Goal: Navigation & Orientation: Find specific page/section

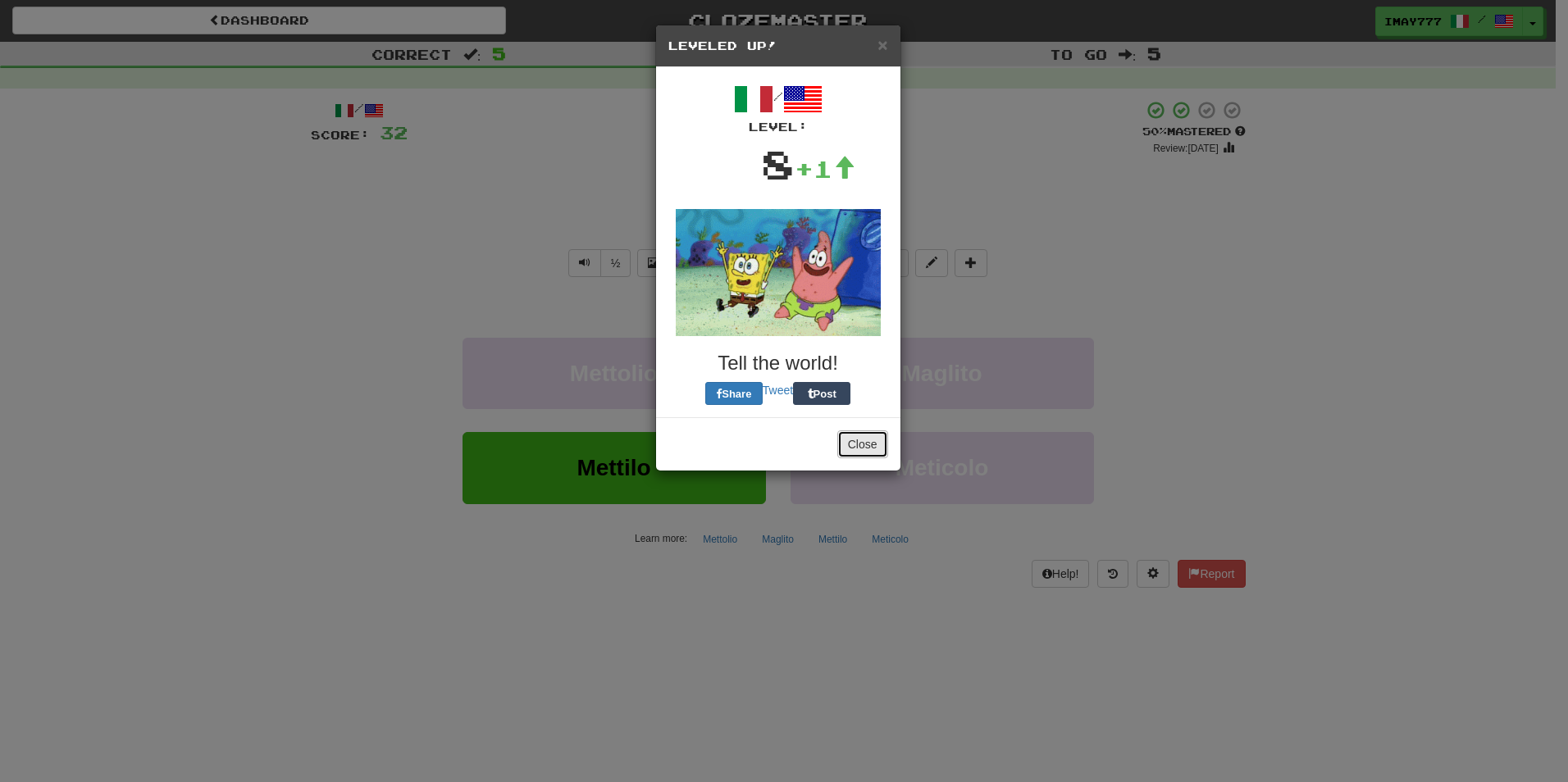
click at [854, 447] on button "Close" at bounding box center [863, 444] width 51 height 28
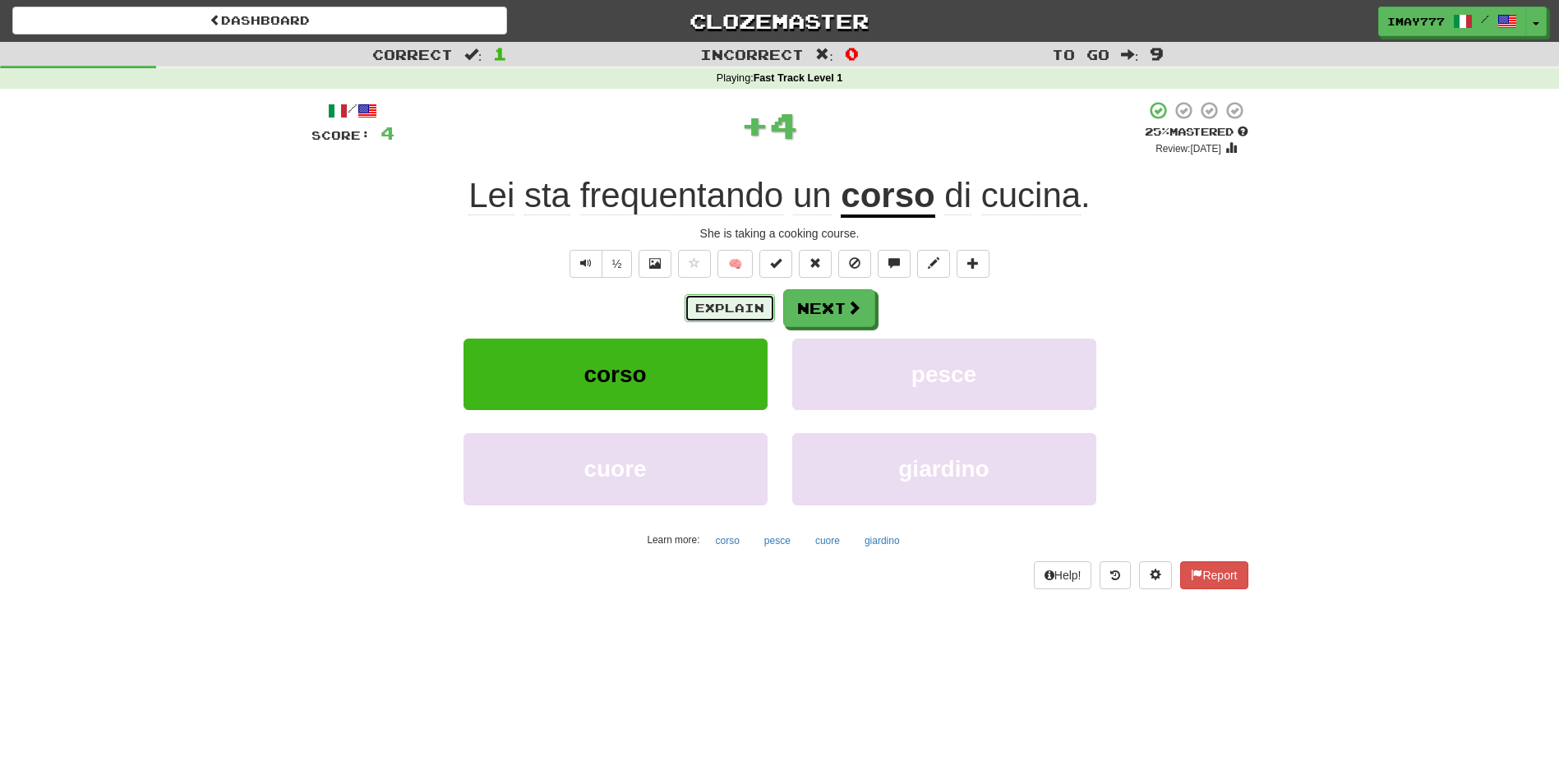
click at [717, 302] on button "Explain" at bounding box center [730, 308] width 90 height 28
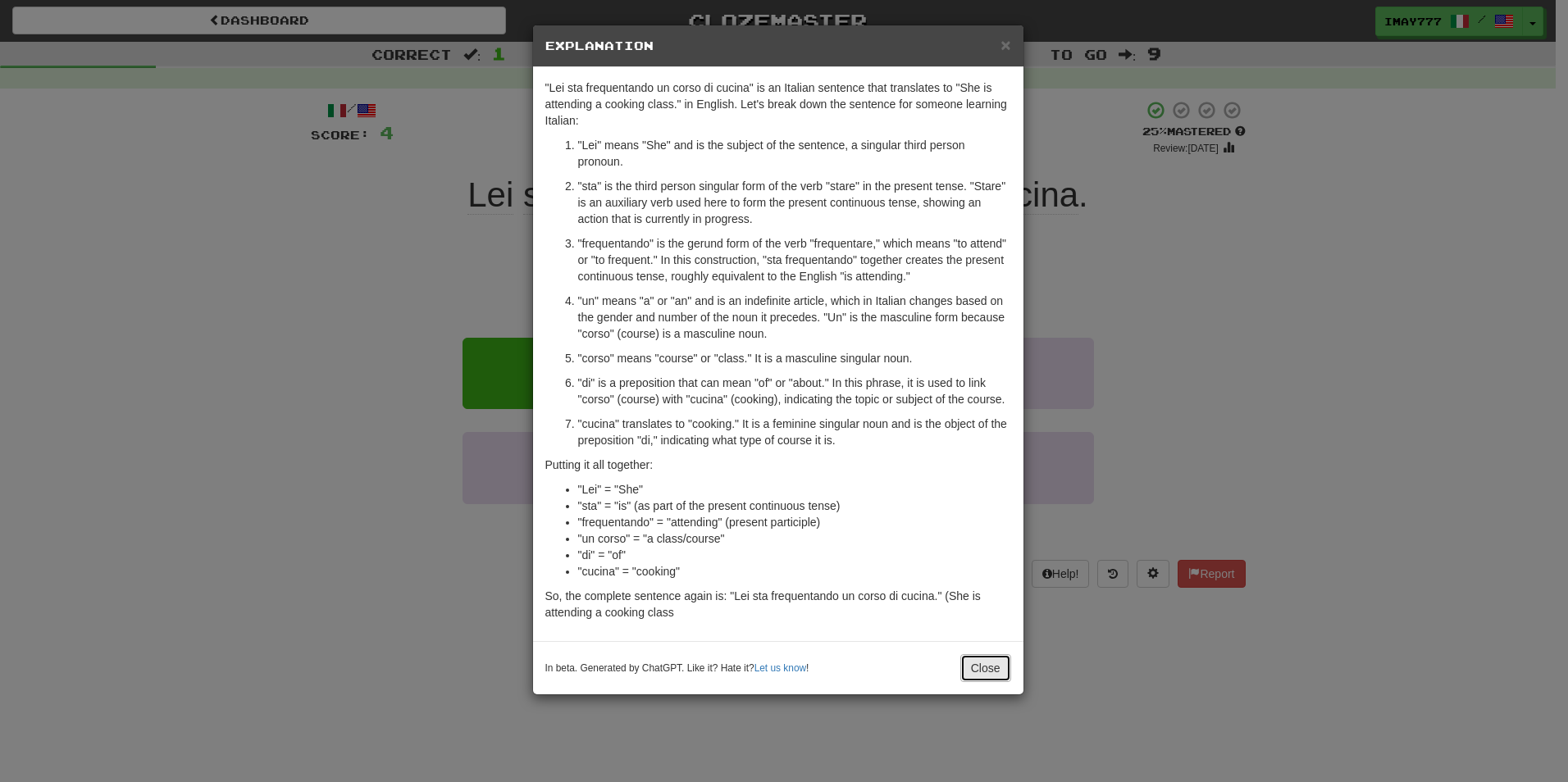
click at [994, 679] on button "Close" at bounding box center [986, 668] width 51 height 28
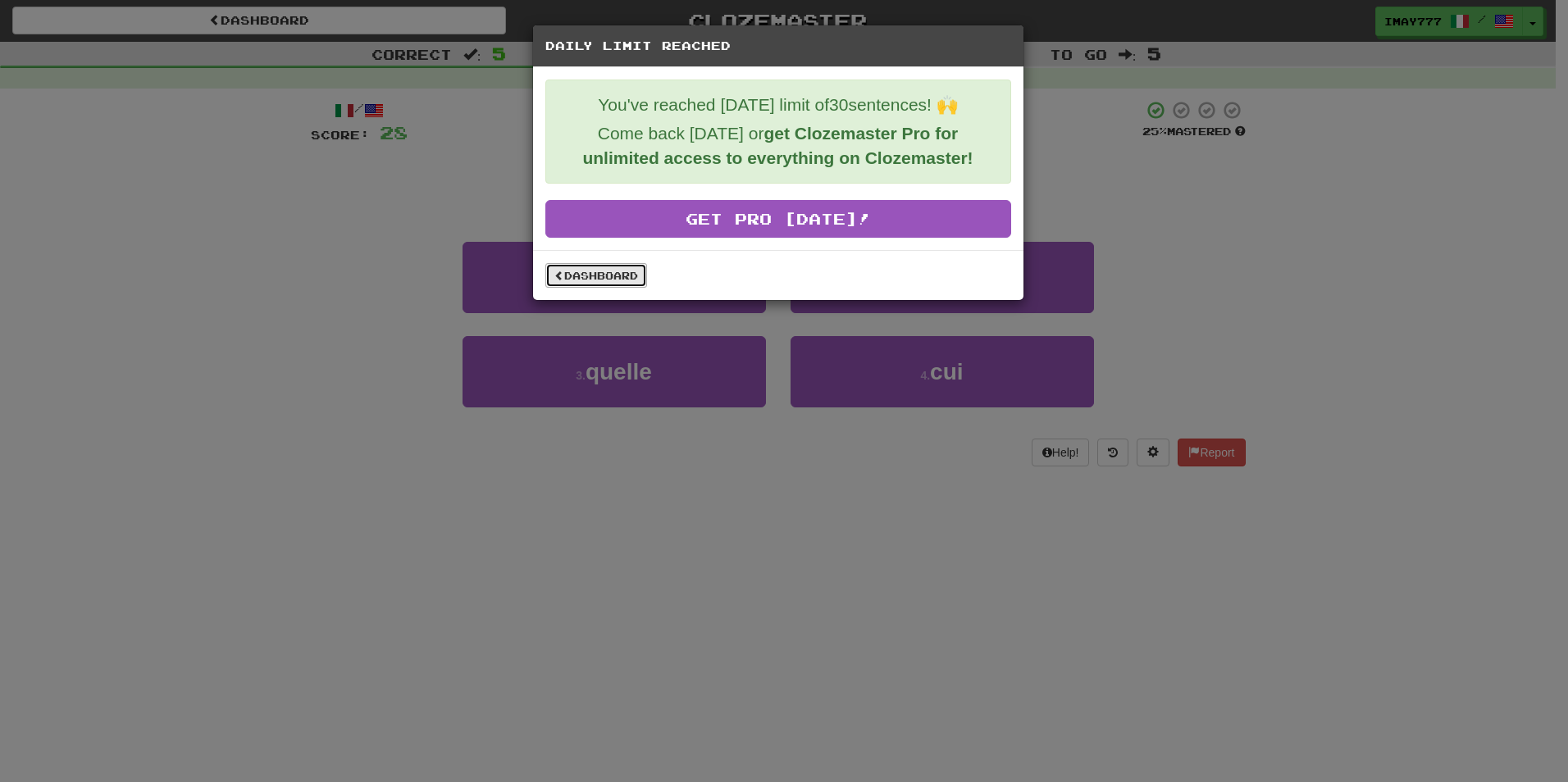
click at [611, 286] on link "Dashboard" at bounding box center [596, 276] width 102 height 25
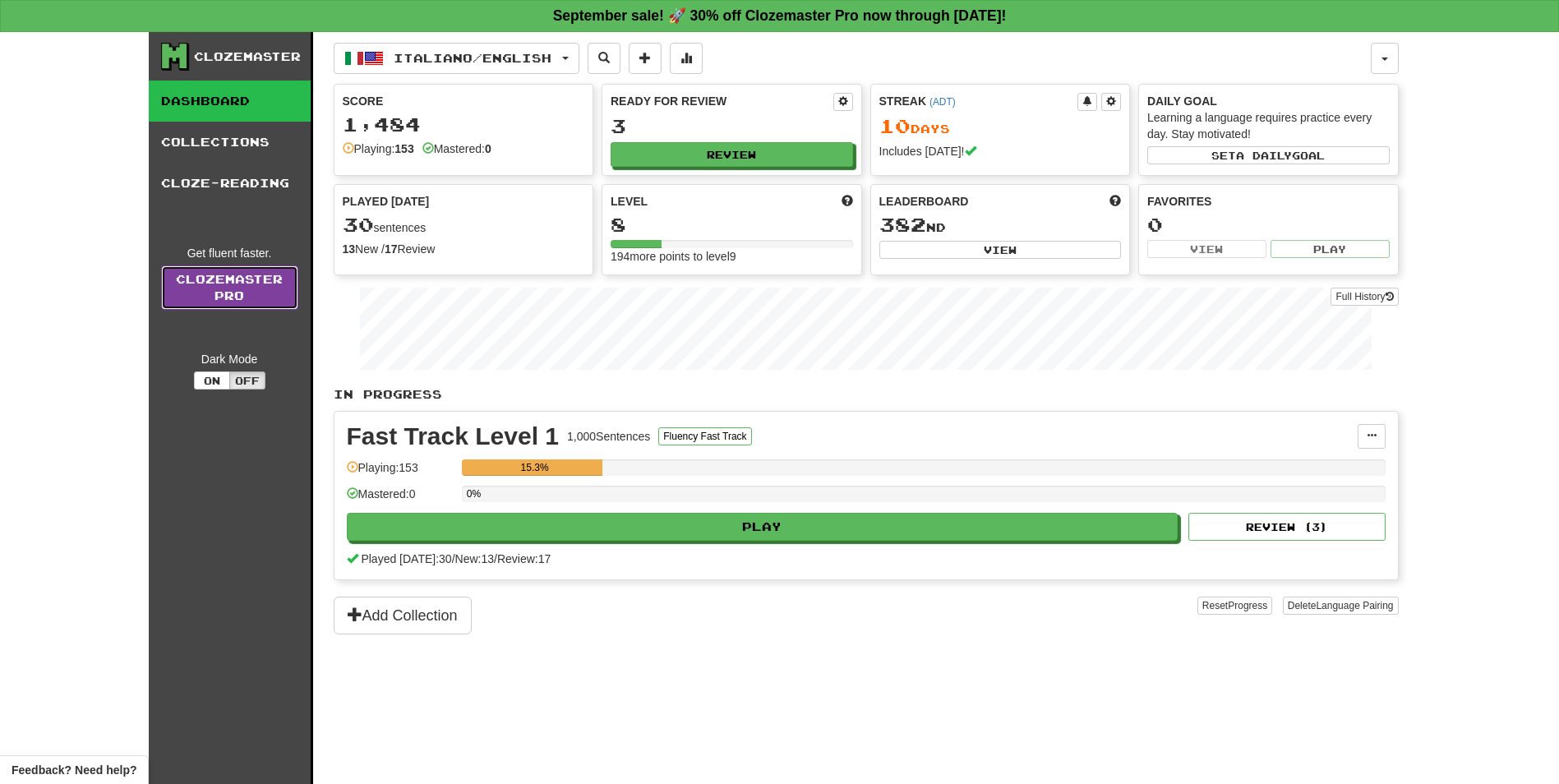
click at [268, 309] on link "Clozemaster Pro" at bounding box center [230, 288] width 137 height 44
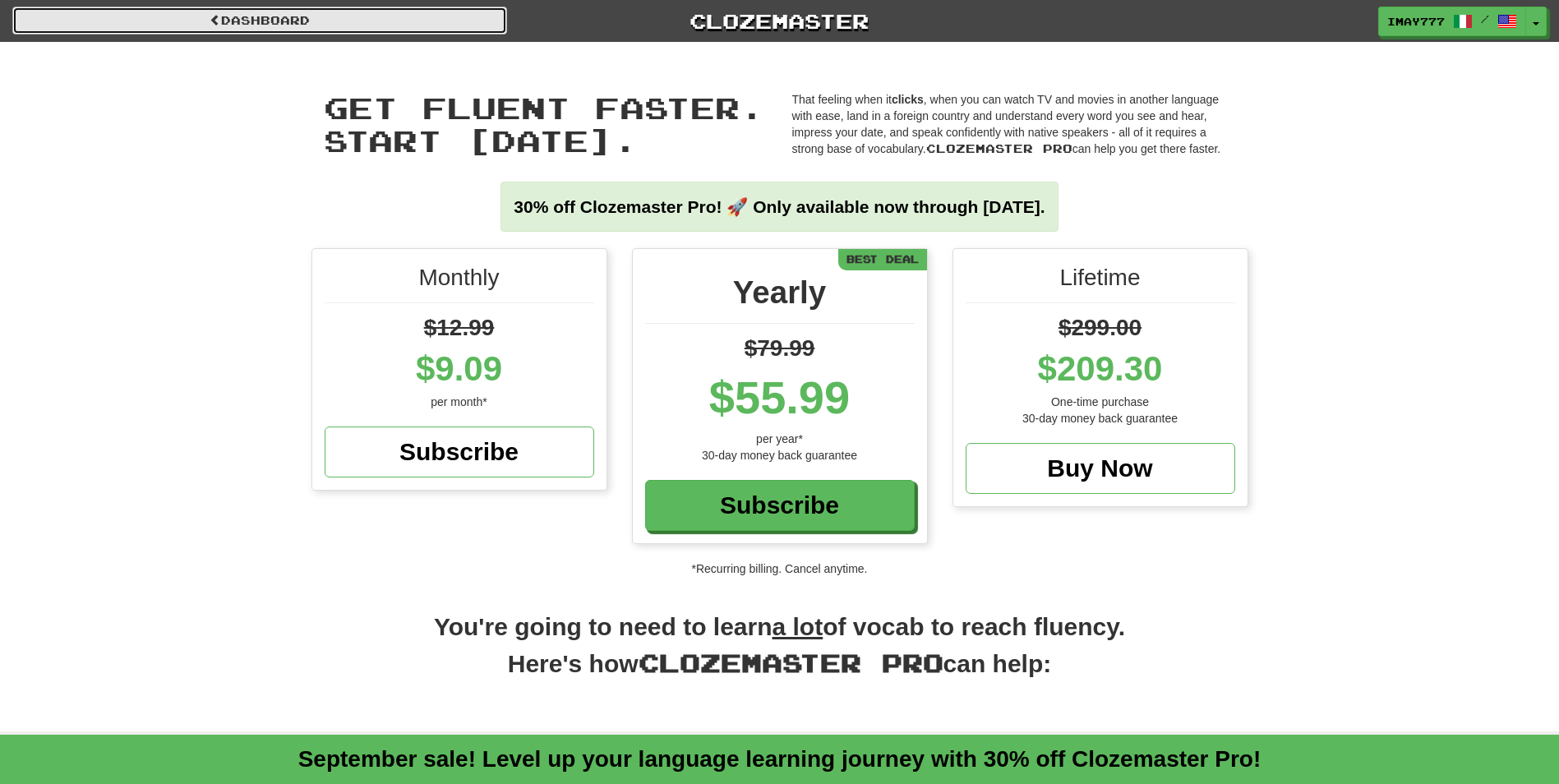
click at [183, 33] on link "Dashboard" at bounding box center [259, 21] width 494 height 28
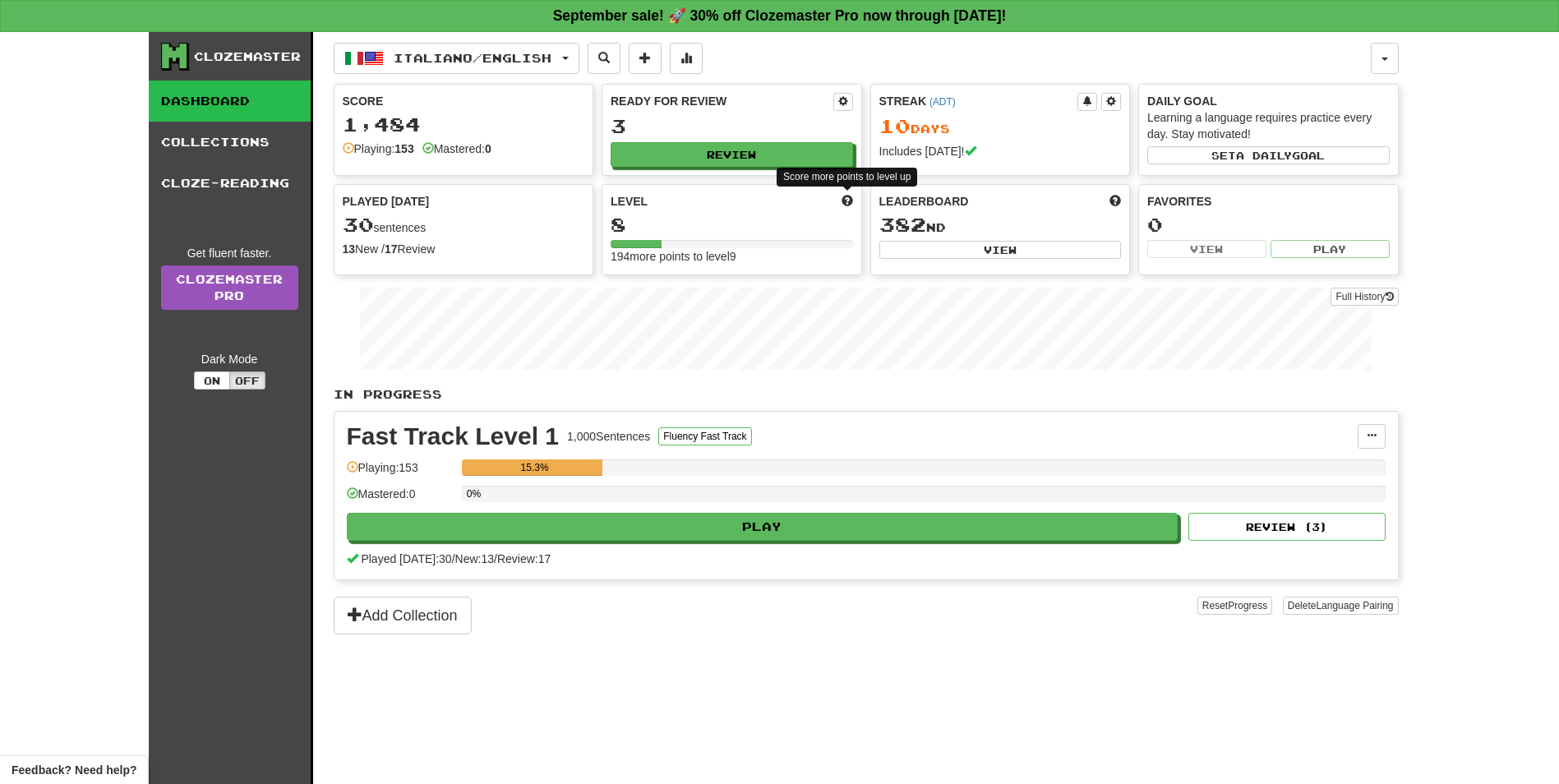
click at [850, 202] on span at bounding box center [847, 201] width 12 height 12
click at [183, 282] on link "Clozemaster Pro" at bounding box center [230, 288] width 137 height 44
click at [250, 156] on link "Collections" at bounding box center [230, 142] width 162 height 41
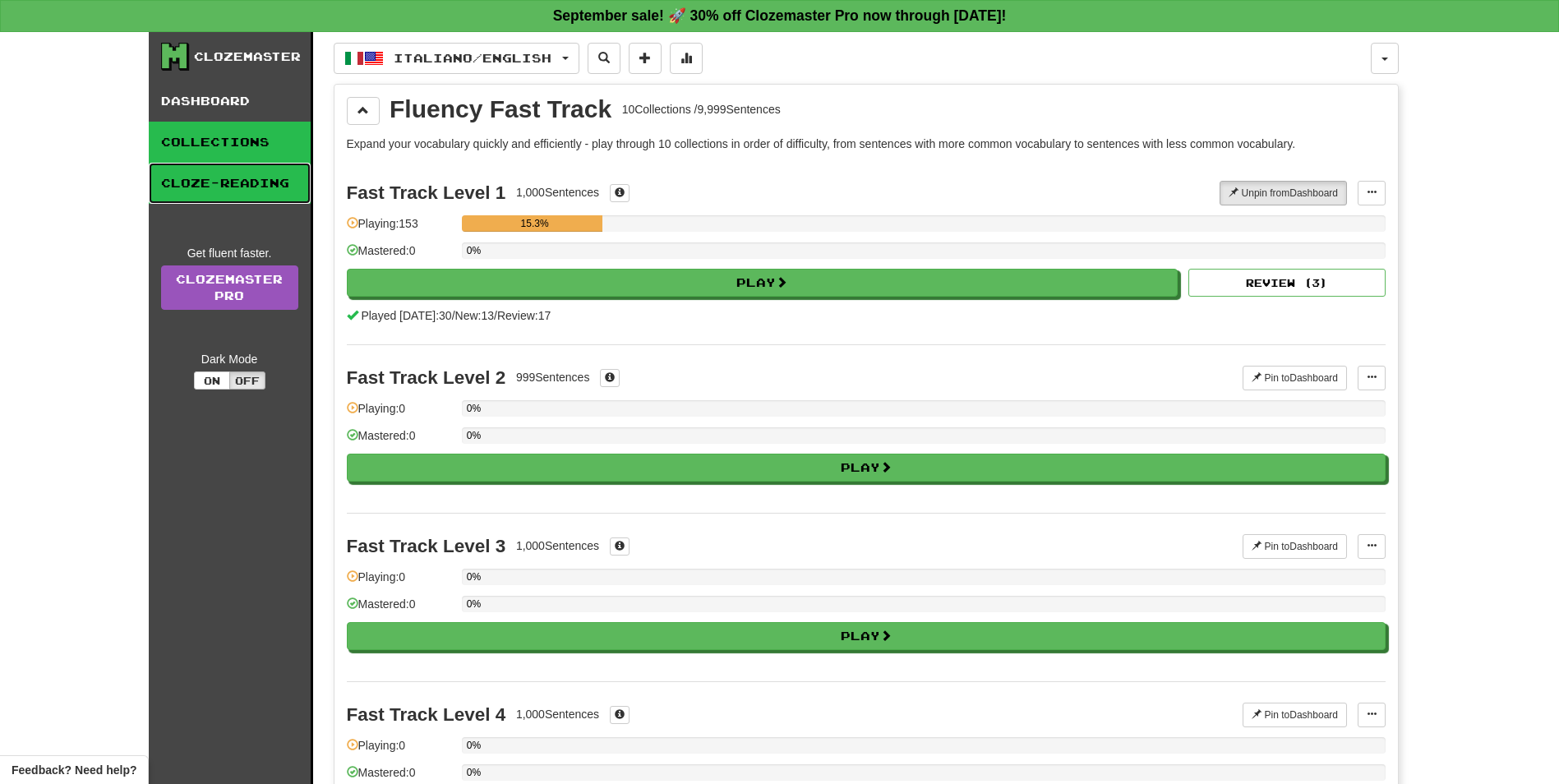
click at [256, 181] on link "Cloze-Reading" at bounding box center [230, 183] width 162 height 41
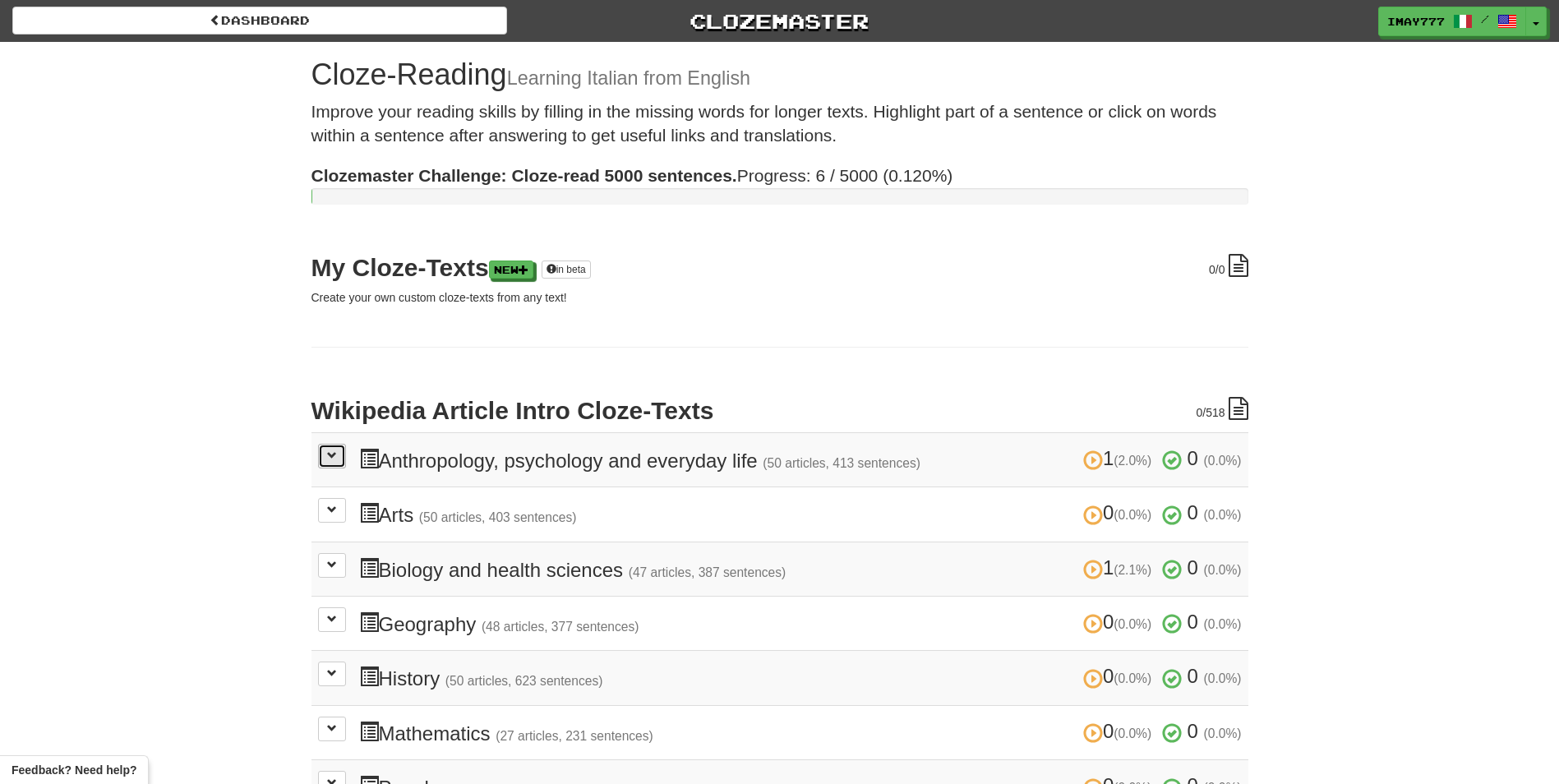
click at [336, 457] on button at bounding box center [332, 456] width 28 height 25
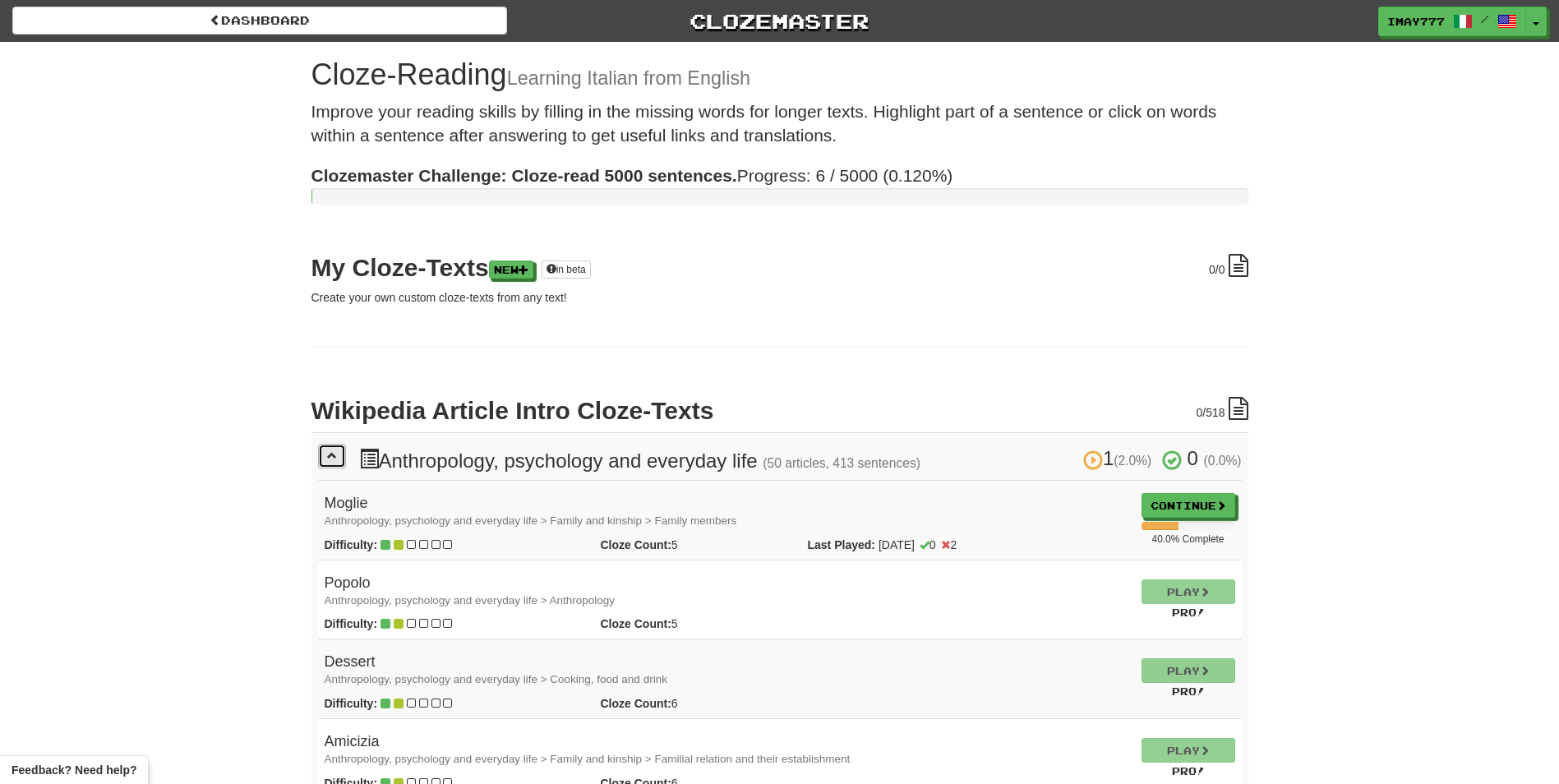
click at [338, 459] on button at bounding box center [332, 456] width 28 height 25
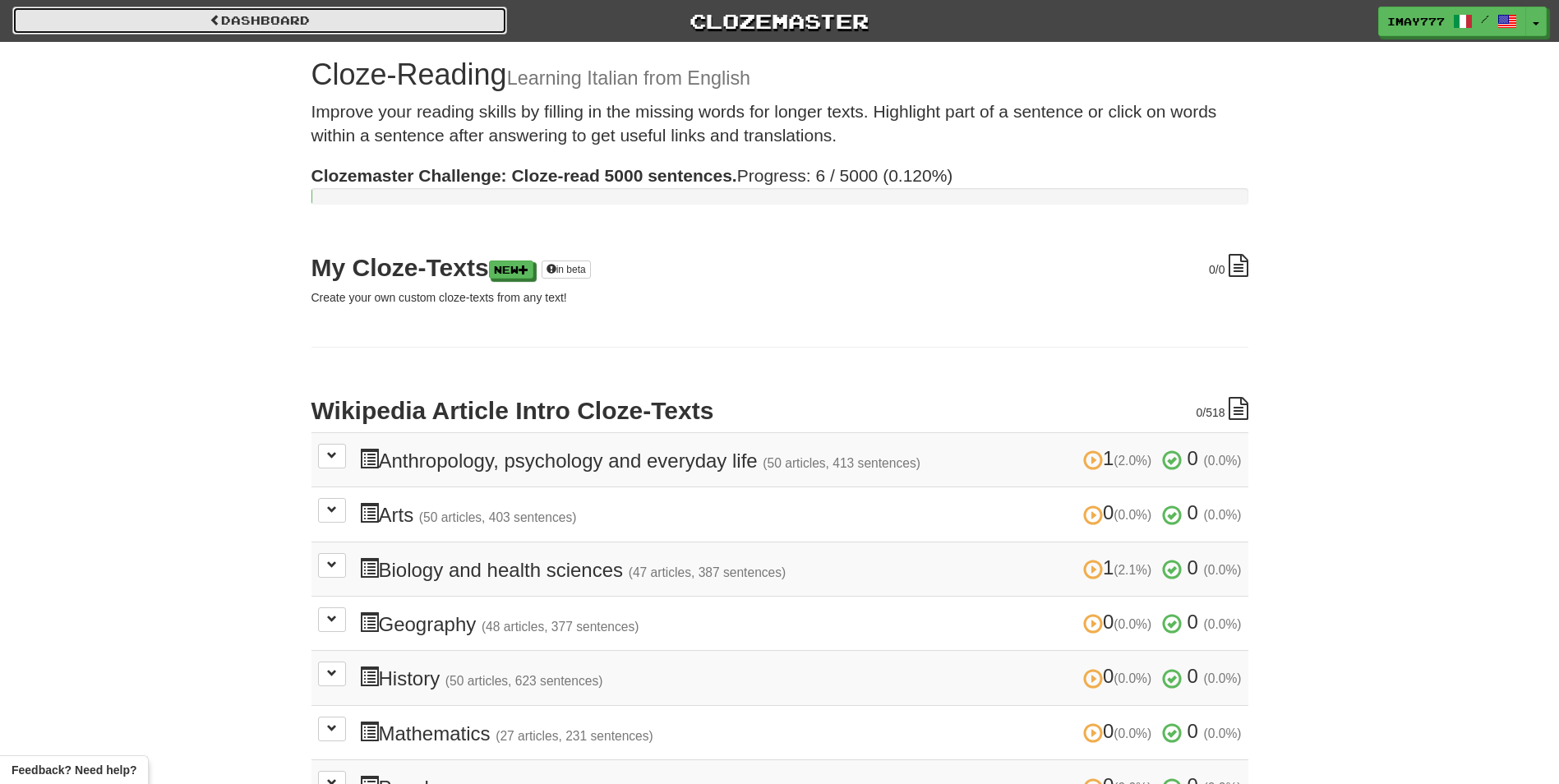
click at [218, 12] on link "Dashboard" at bounding box center [259, 21] width 494 height 28
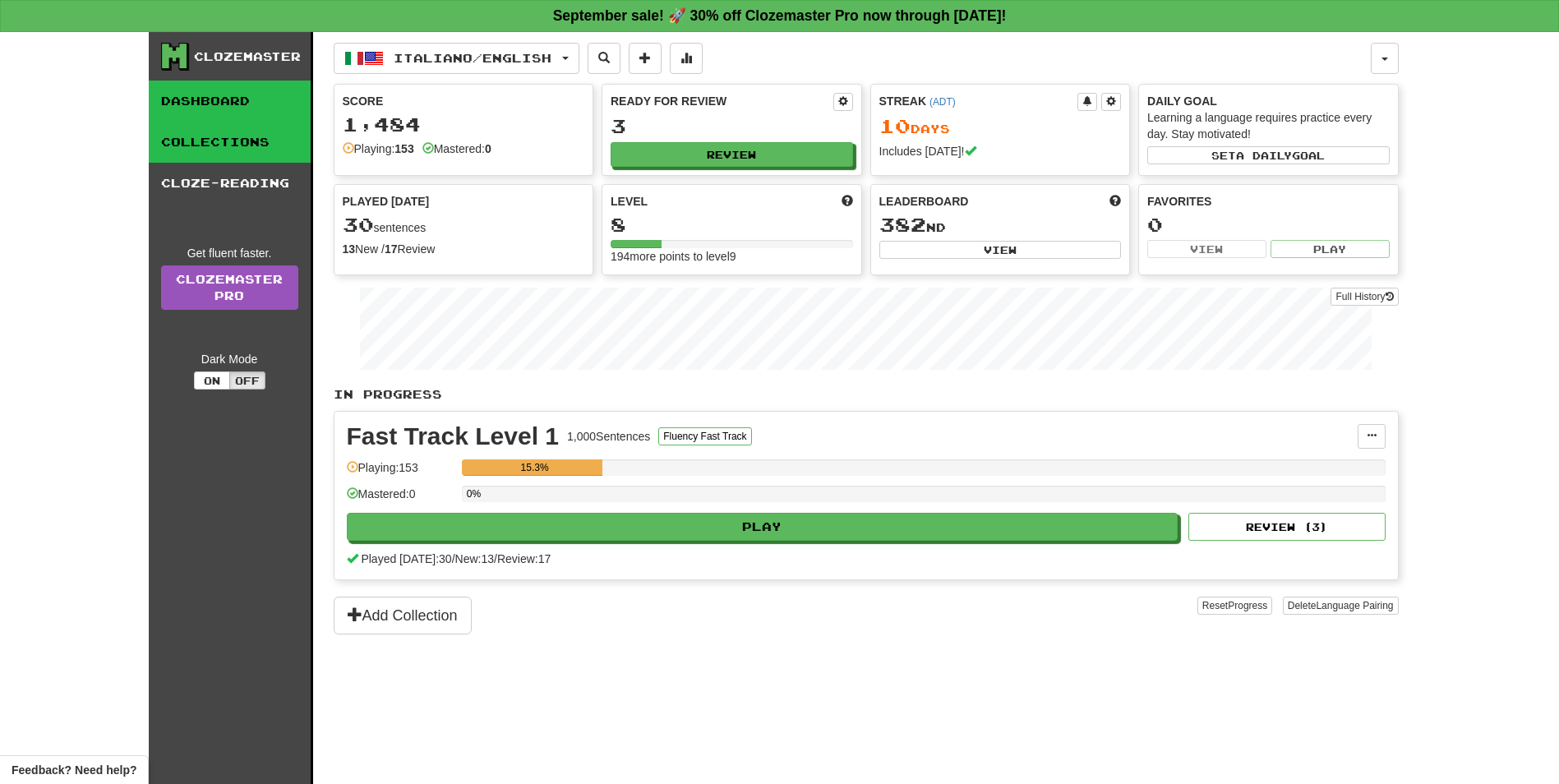
click at [225, 132] on link "Collections" at bounding box center [230, 142] width 162 height 41
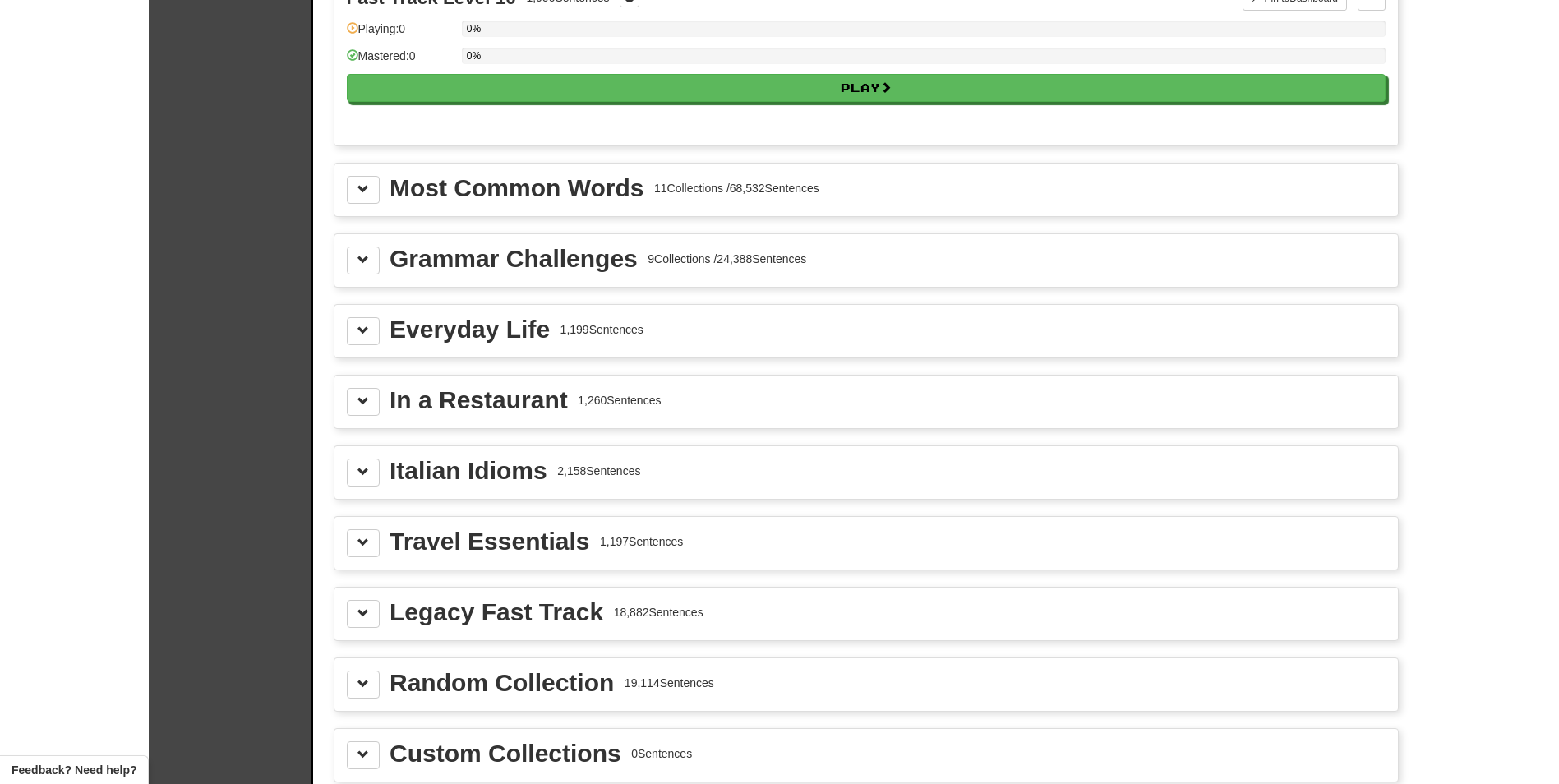
scroll to position [1725, 0]
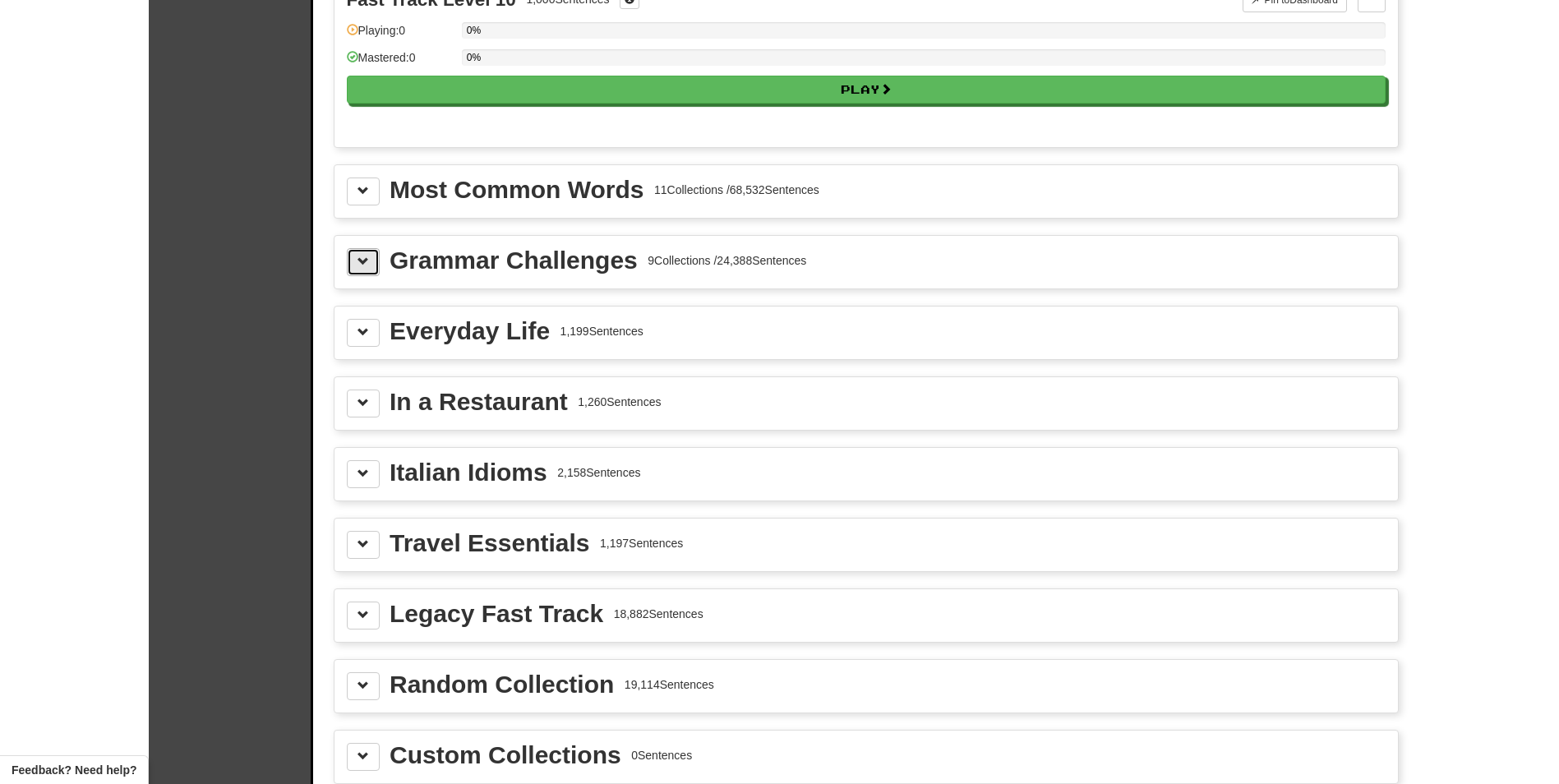
click at [352, 260] on button at bounding box center [363, 262] width 33 height 28
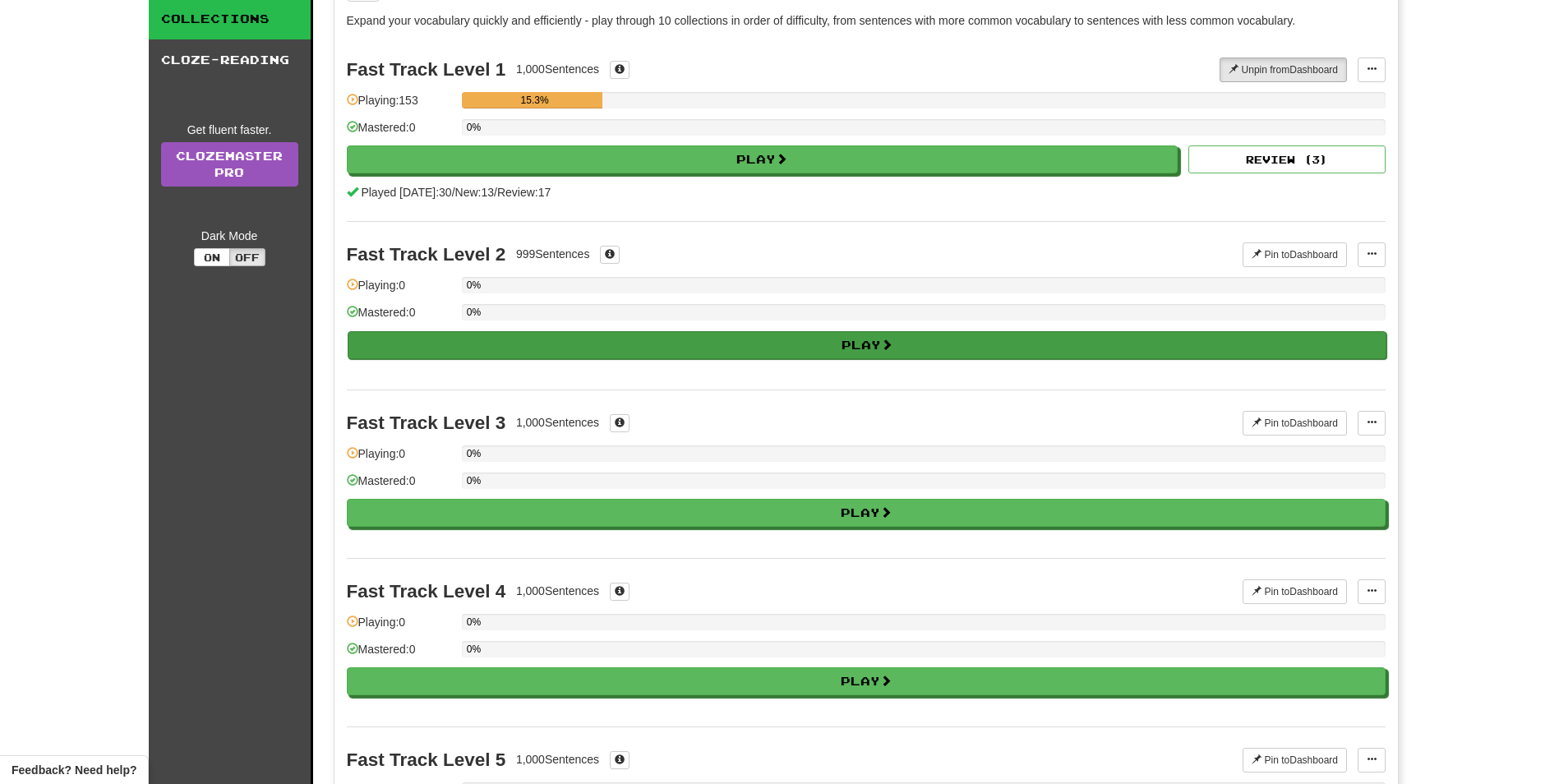
scroll to position [0, 0]
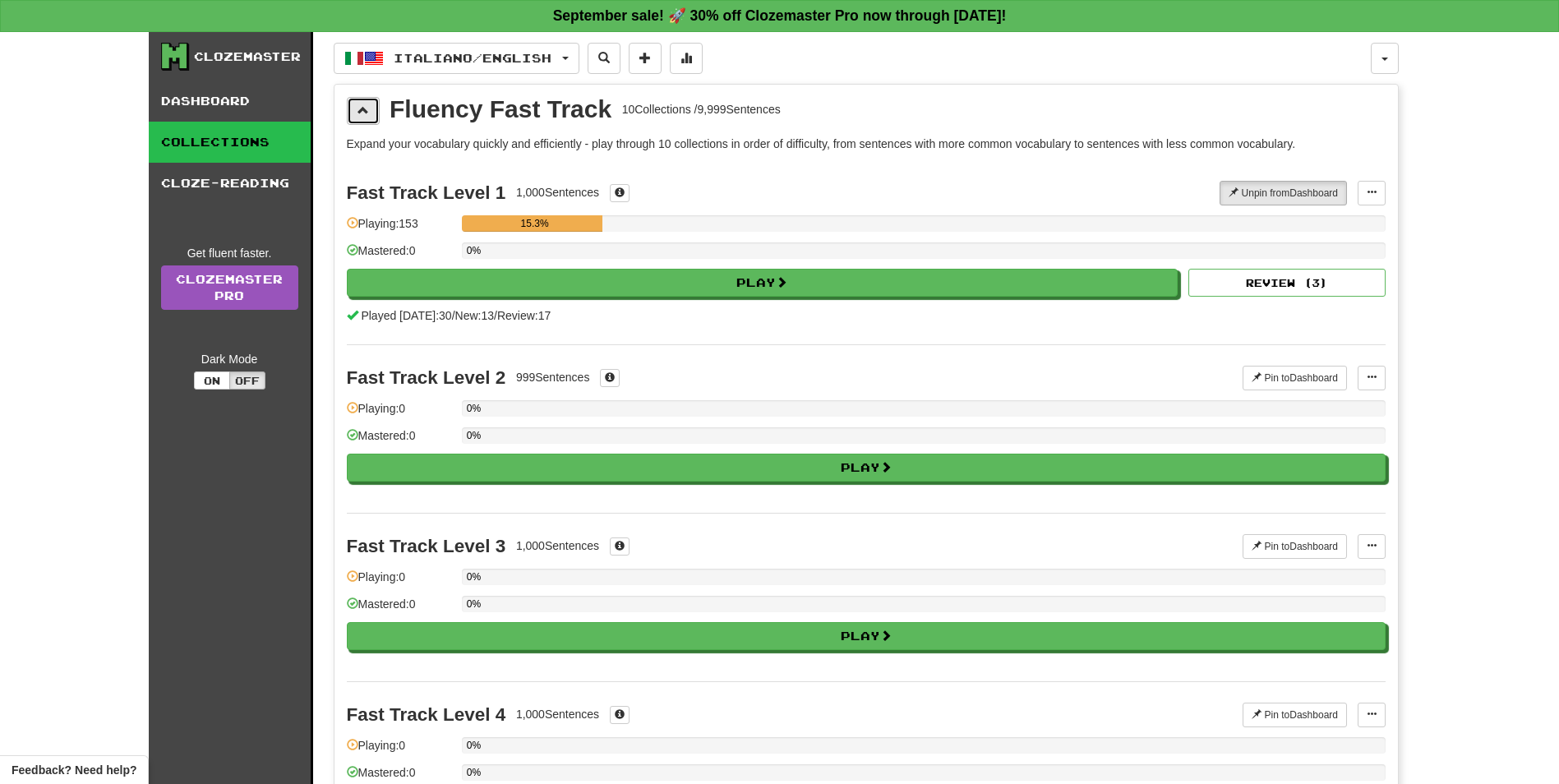
click at [369, 100] on button at bounding box center [363, 111] width 33 height 28
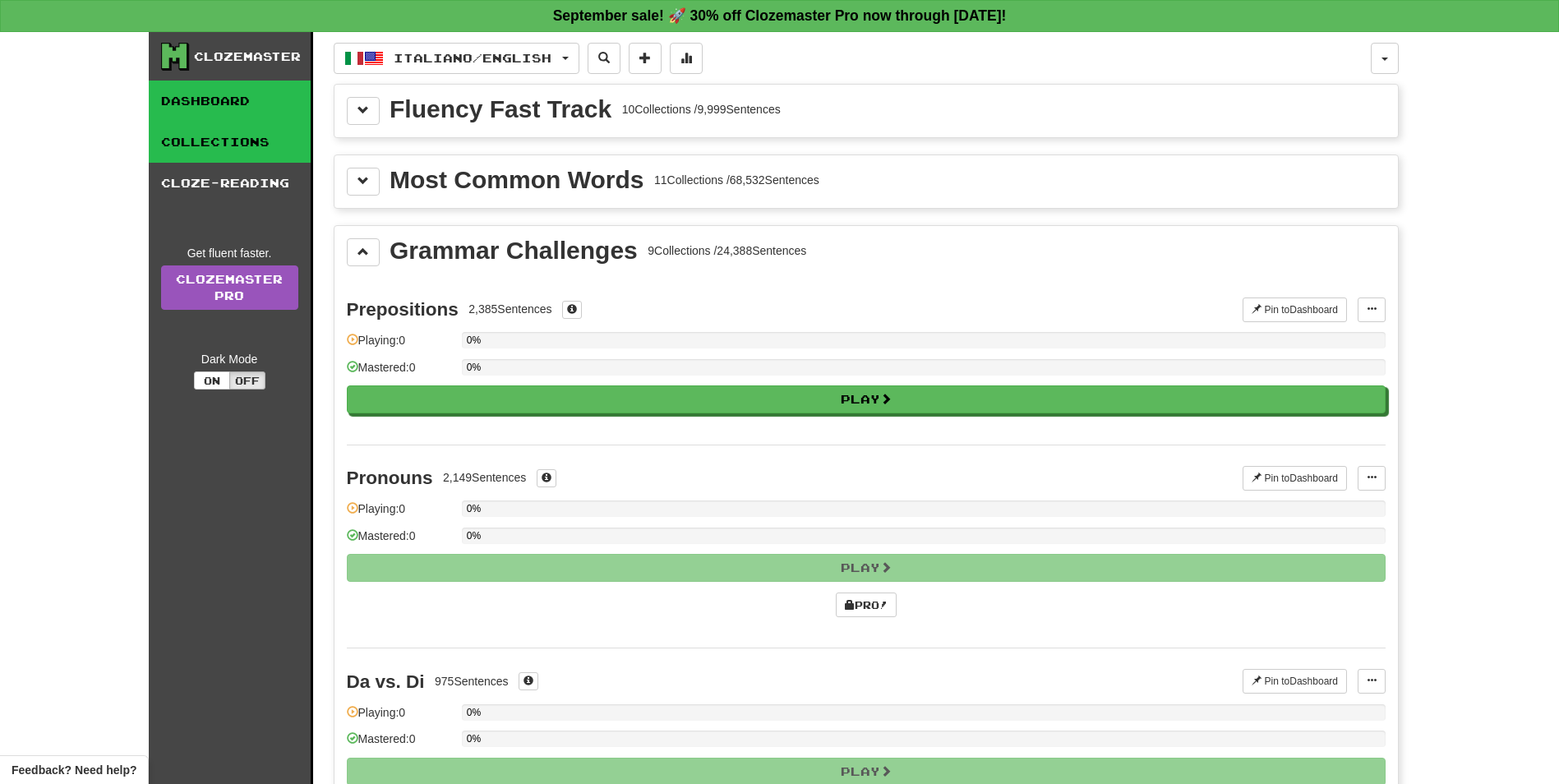
click at [245, 97] on link "Dashboard" at bounding box center [230, 101] width 162 height 41
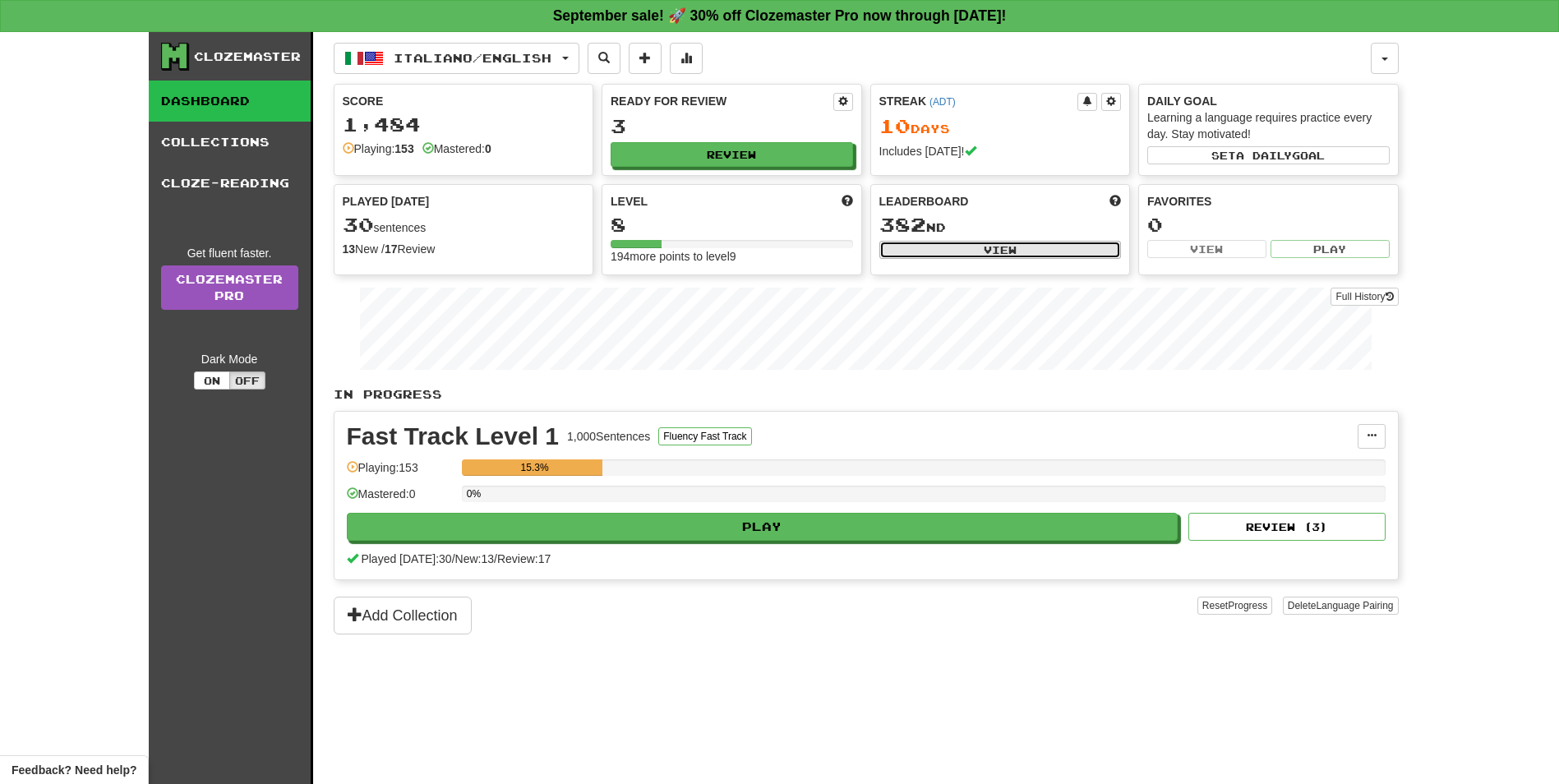
click at [1041, 248] on button "View" at bounding box center [1000, 250] width 243 height 18
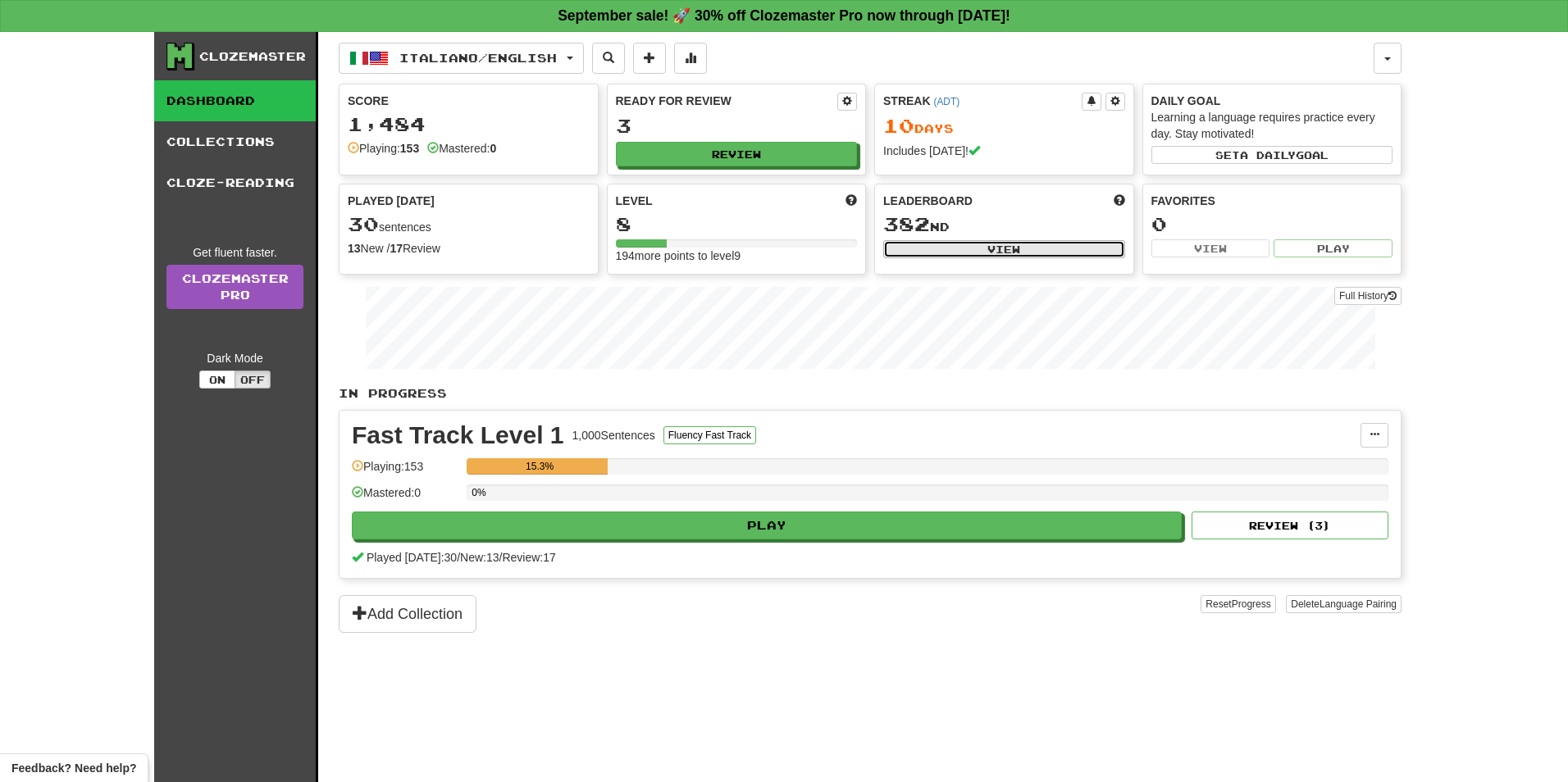
select select "**********"
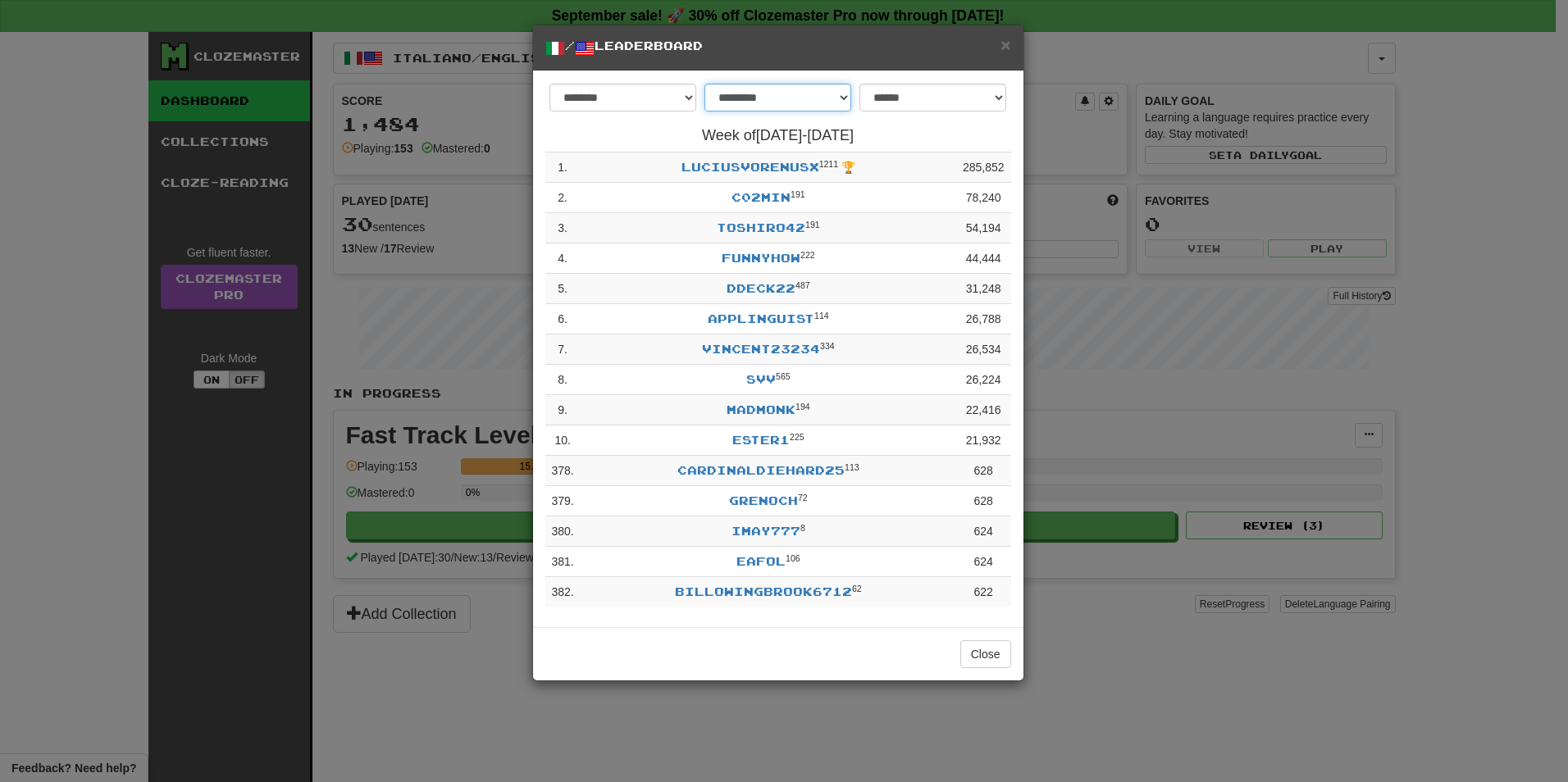
click at [808, 97] on select "**********" at bounding box center [777, 98] width 147 height 28
select select "********"
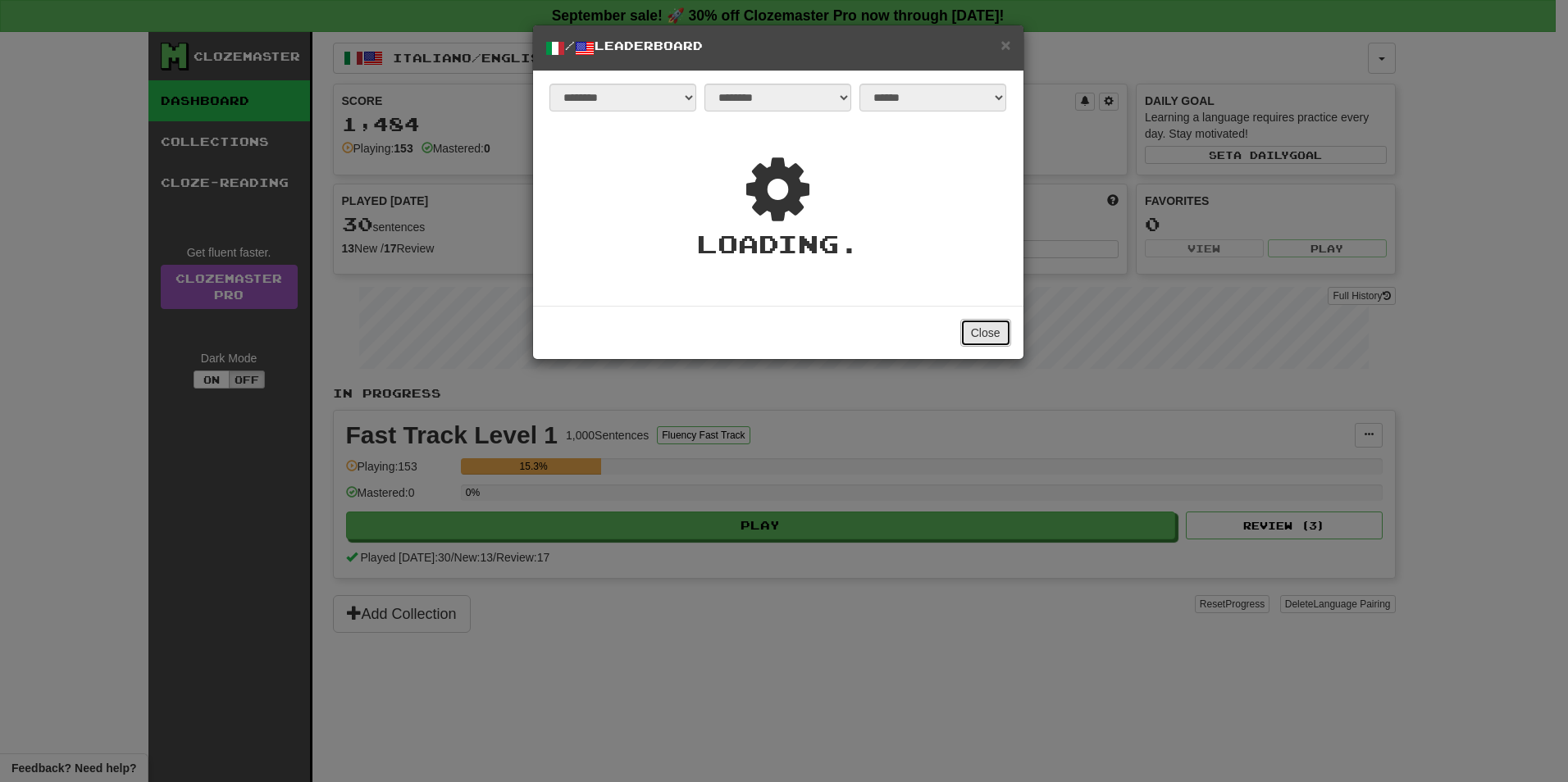
click at [993, 340] on button "Close" at bounding box center [986, 333] width 51 height 28
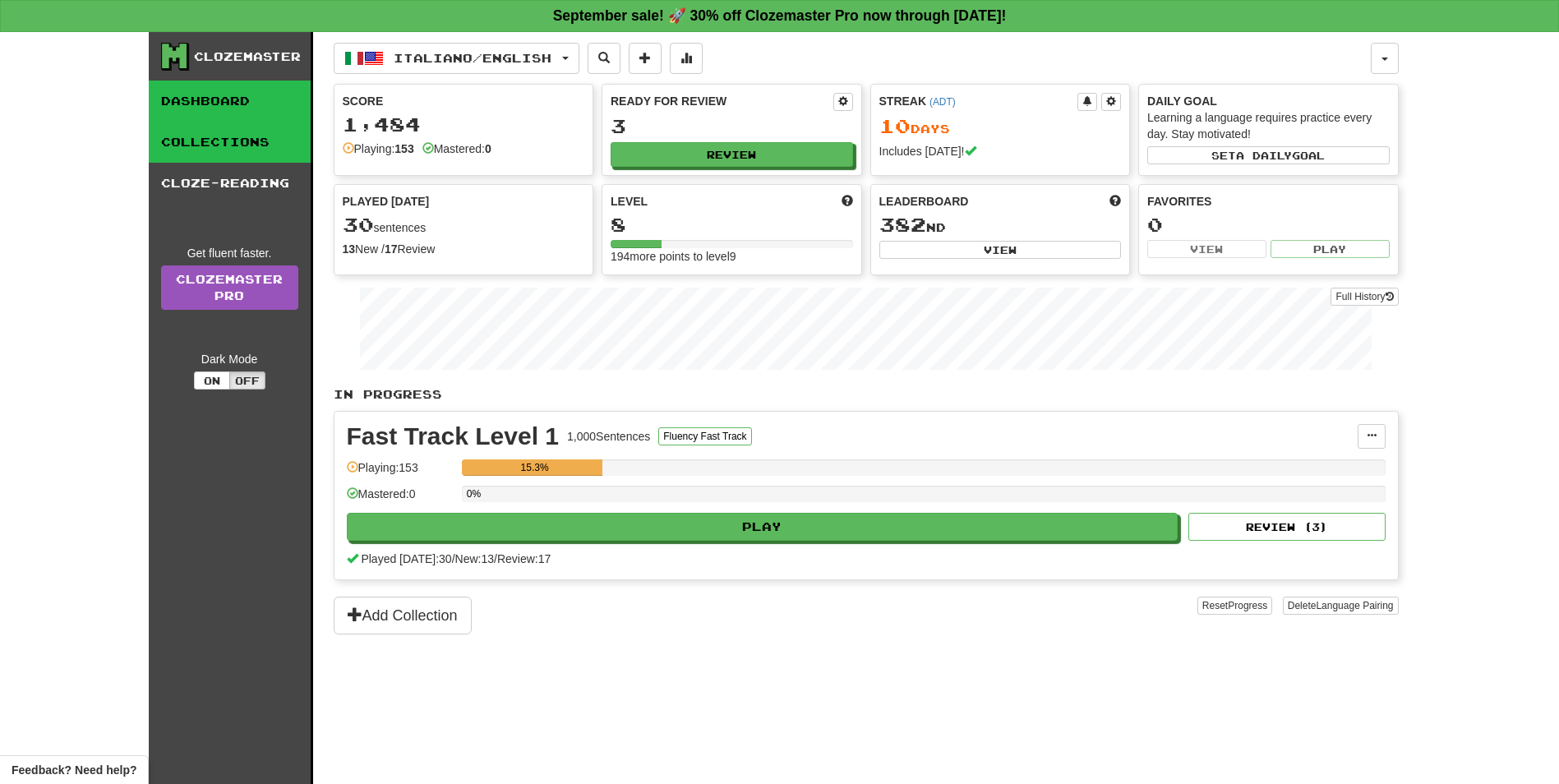
click at [230, 133] on link "Collections" at bounding box center [230, 142] width 162 height 41
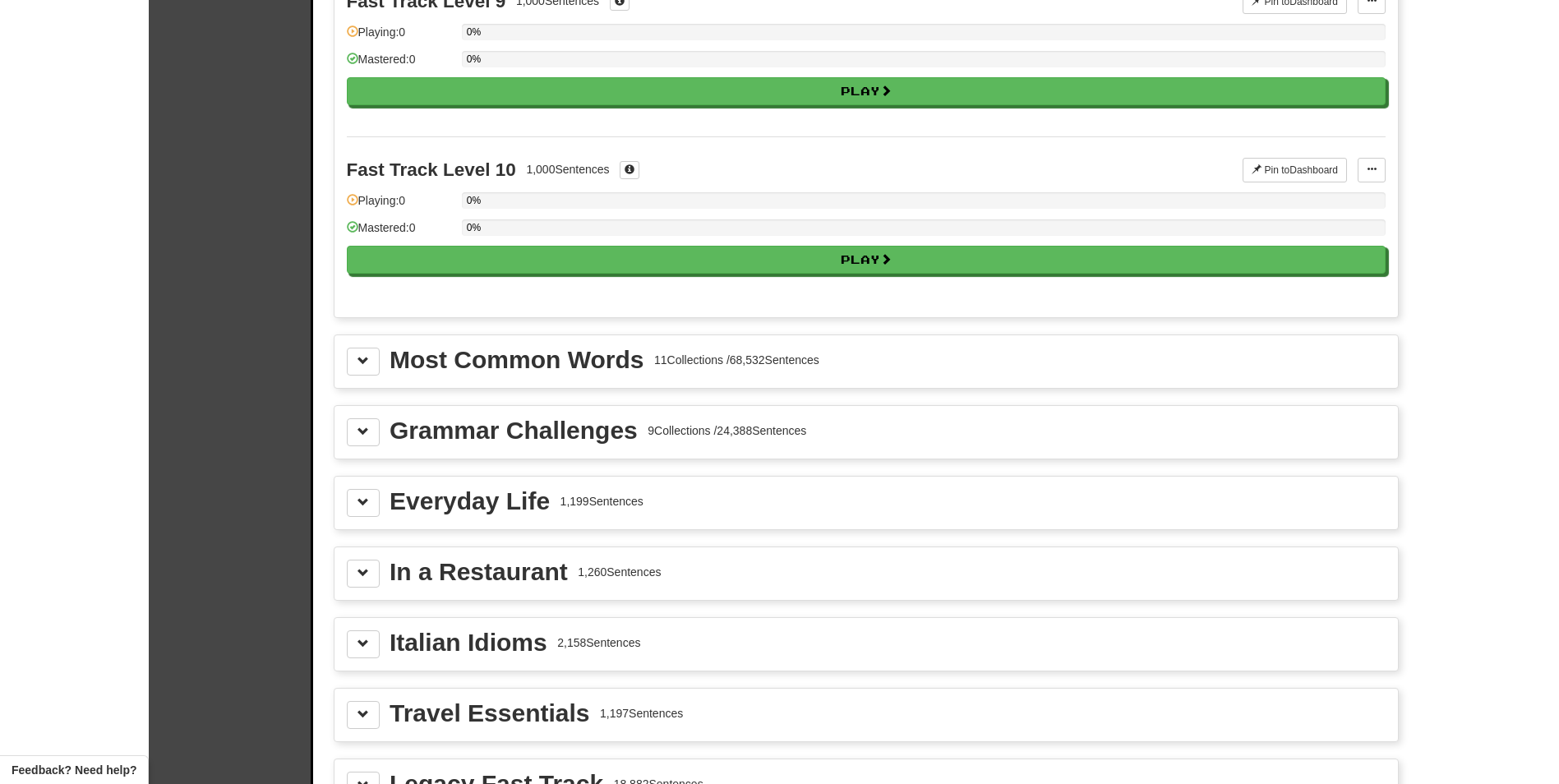
scroll to position [1644, 0]
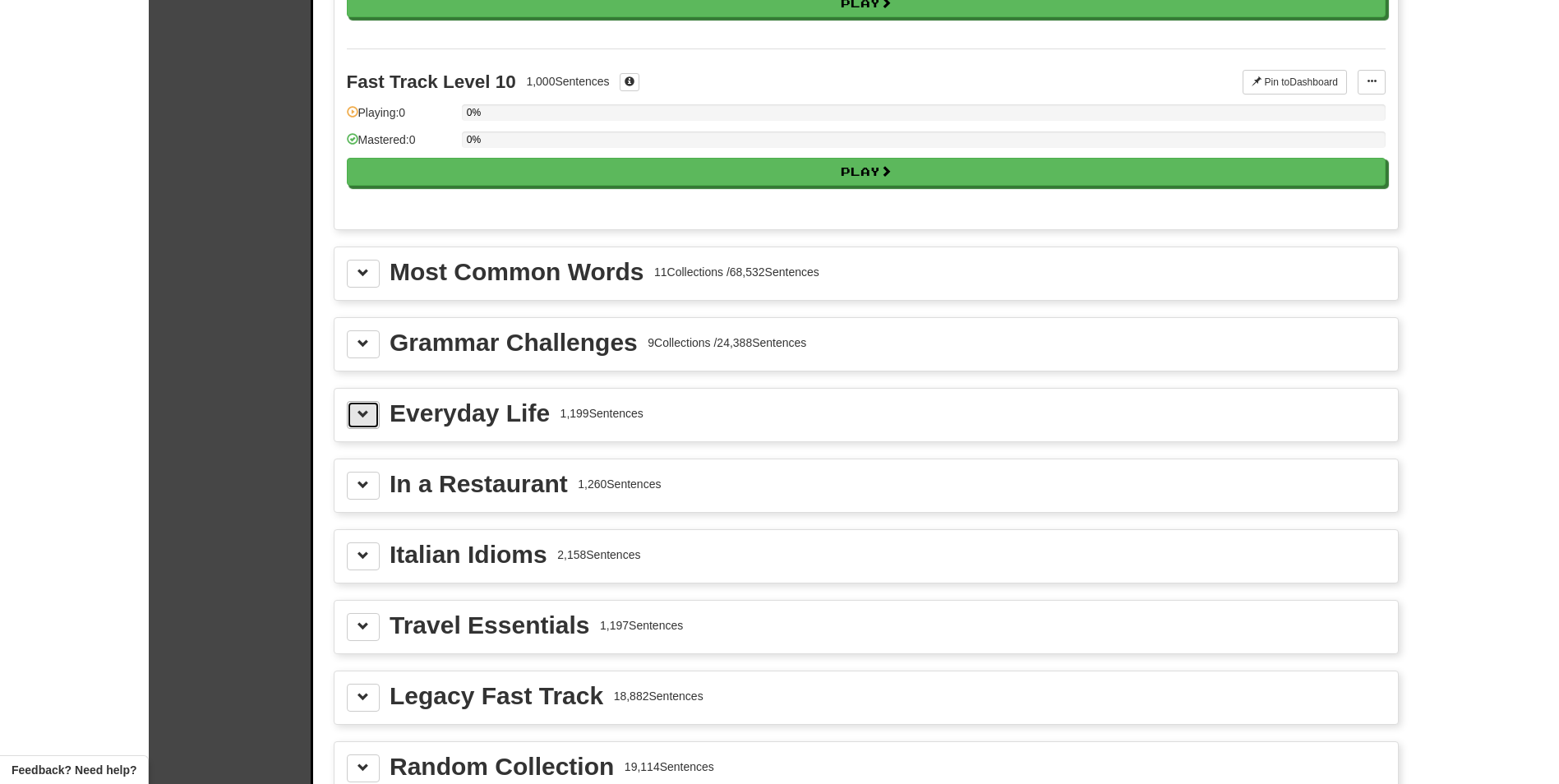
click at [357, 424] on button at bounding box center [363, 415] width 33 height 28
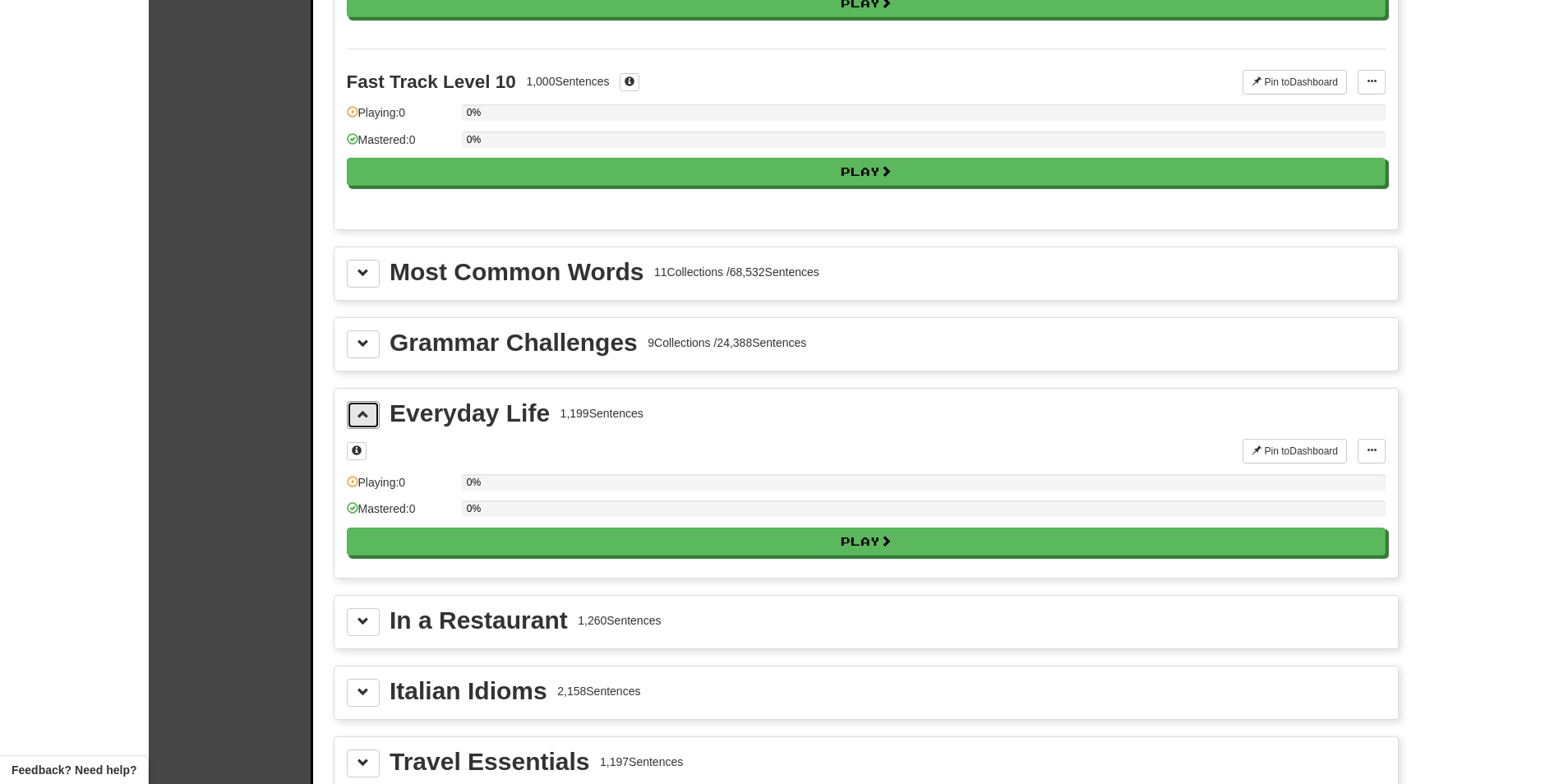
scroll to position [1890, 0]
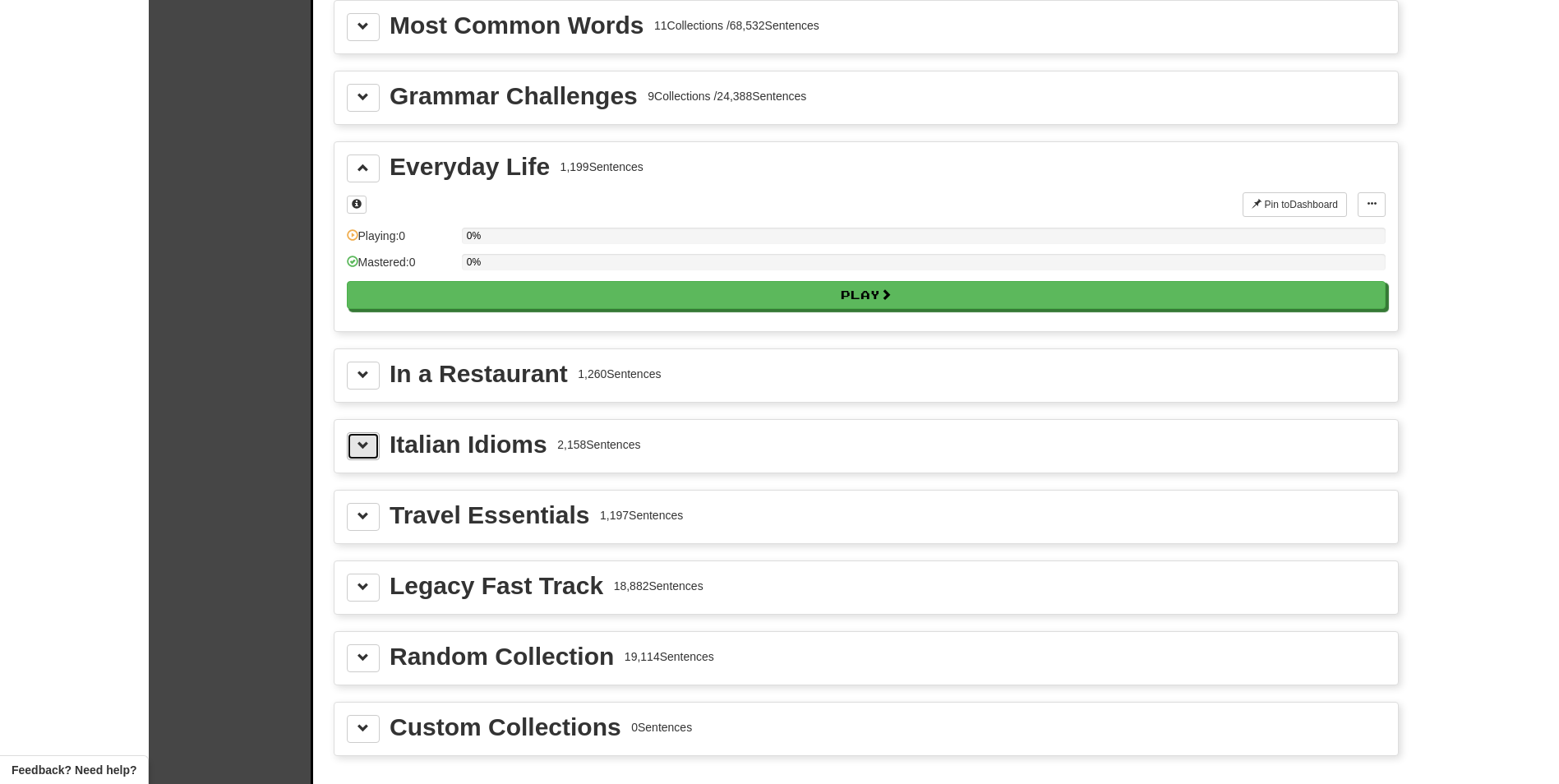
click at [346, 449] on button at bounding box center [363, 446] width 33 height 28
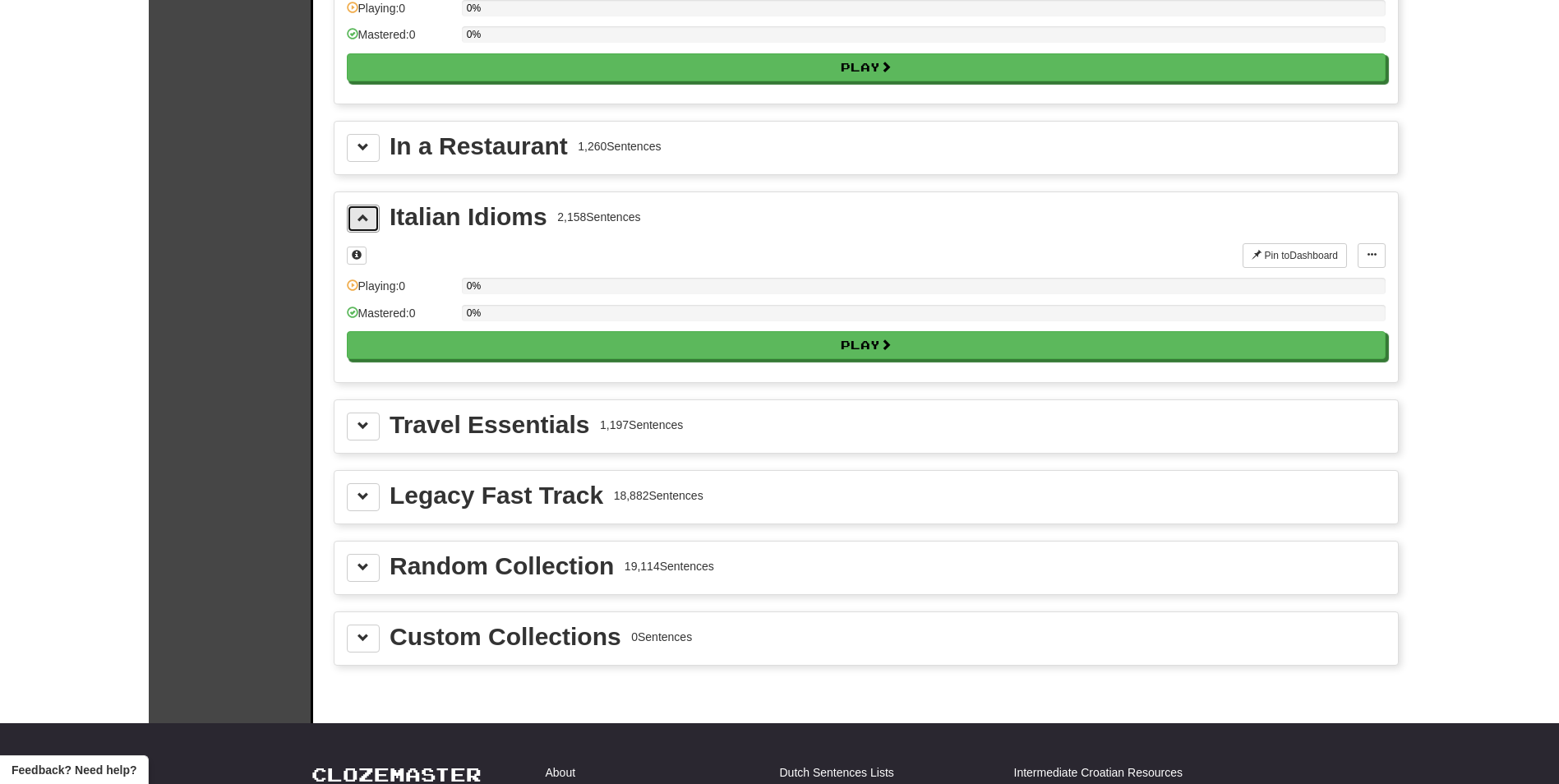
scroll to position [2136, 0]
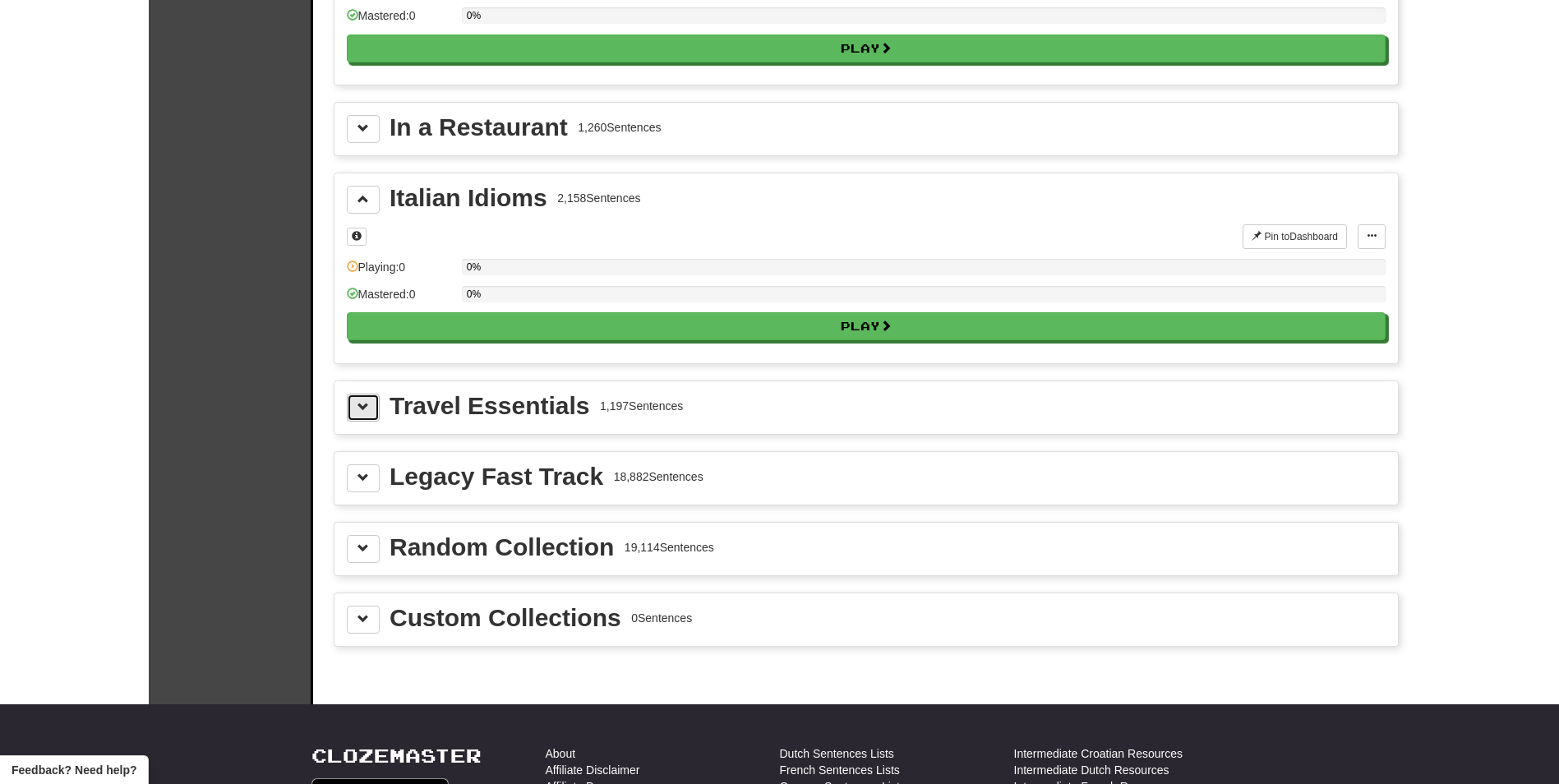
click at [361, 411] on span at bounding box center [363, 406] width 12 height 12
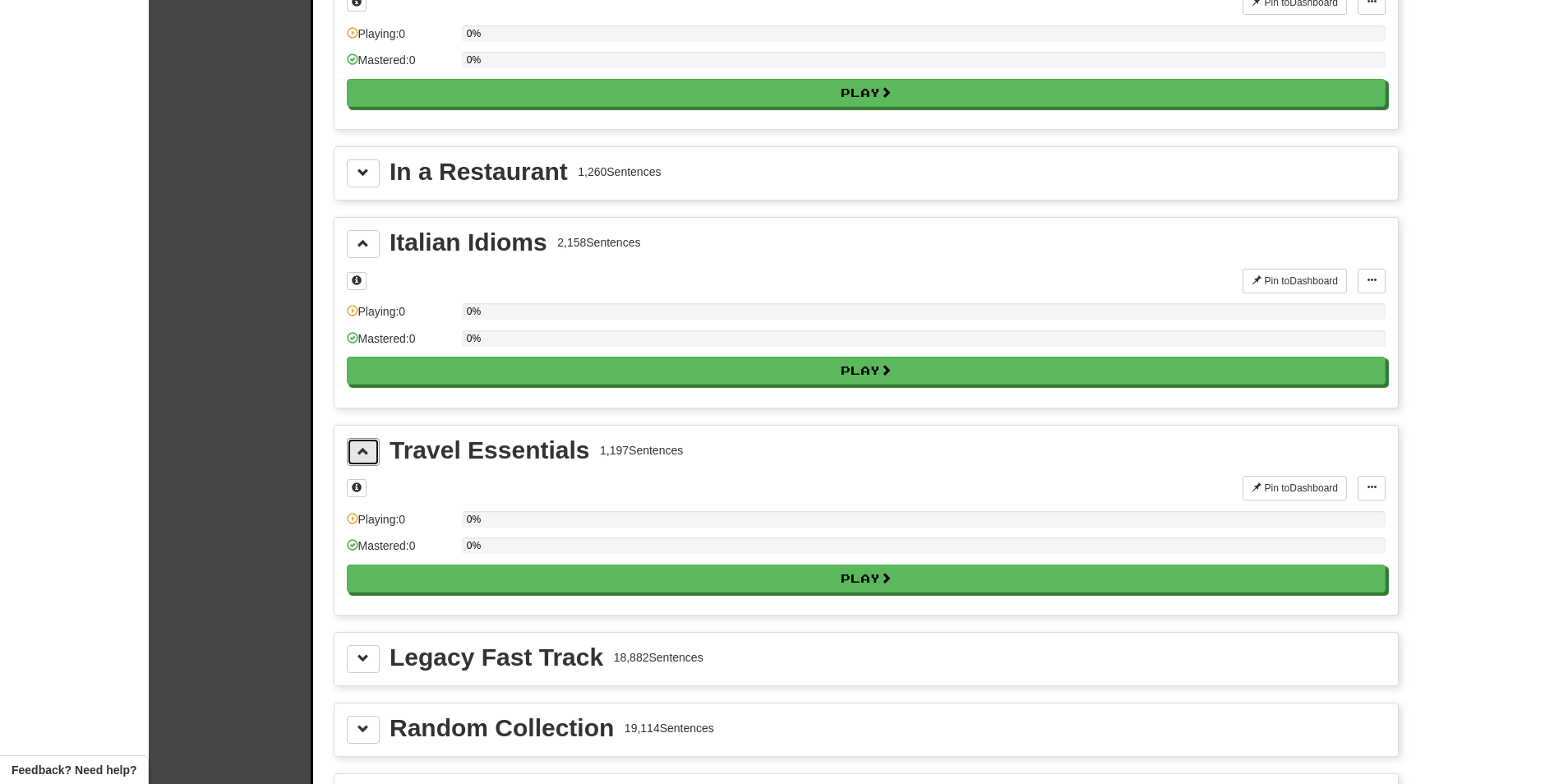
scroll to position [2054, 0]
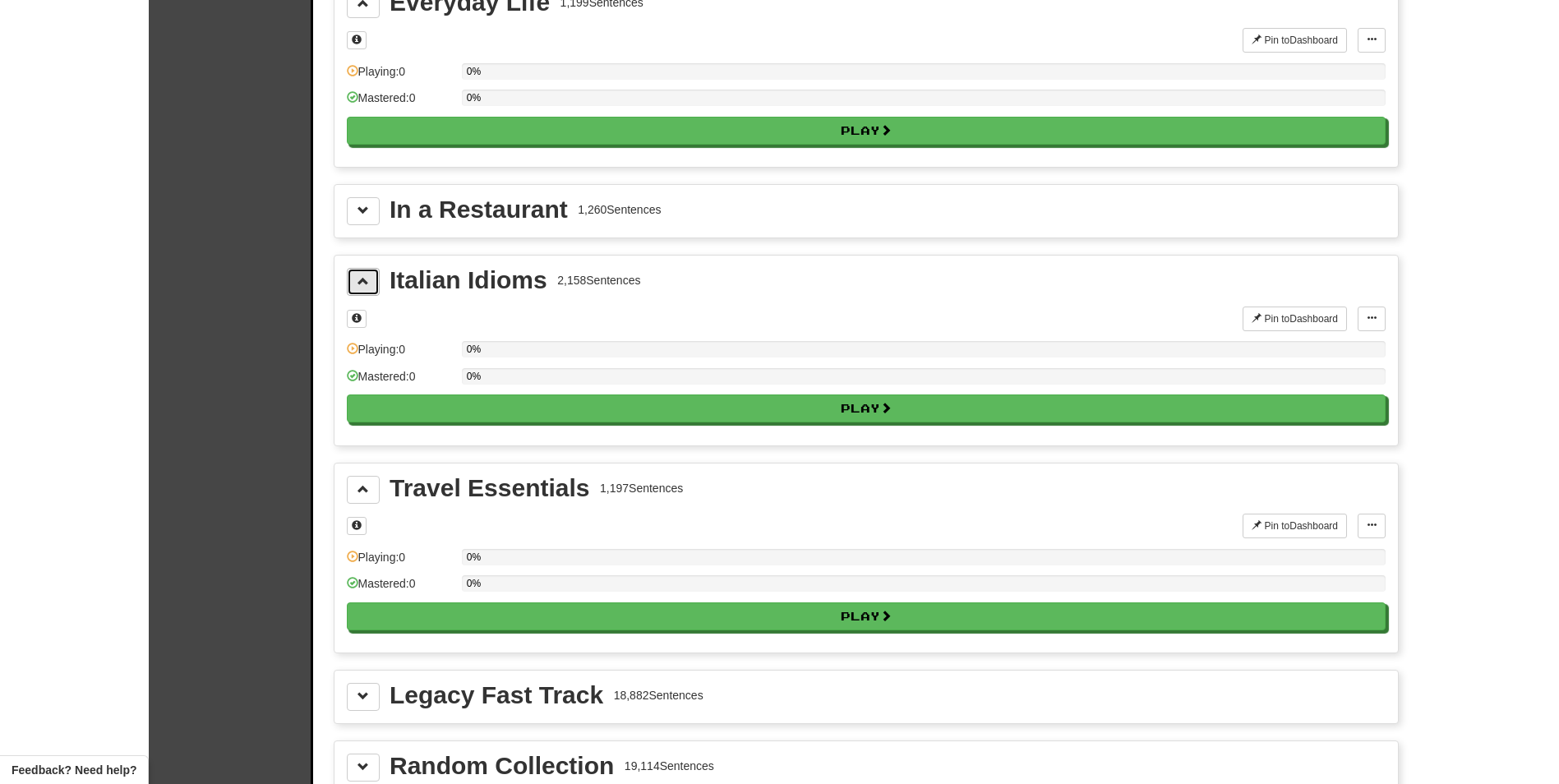
click at [359, 284] on span at bounding box center [363, 281] width 12 height 12
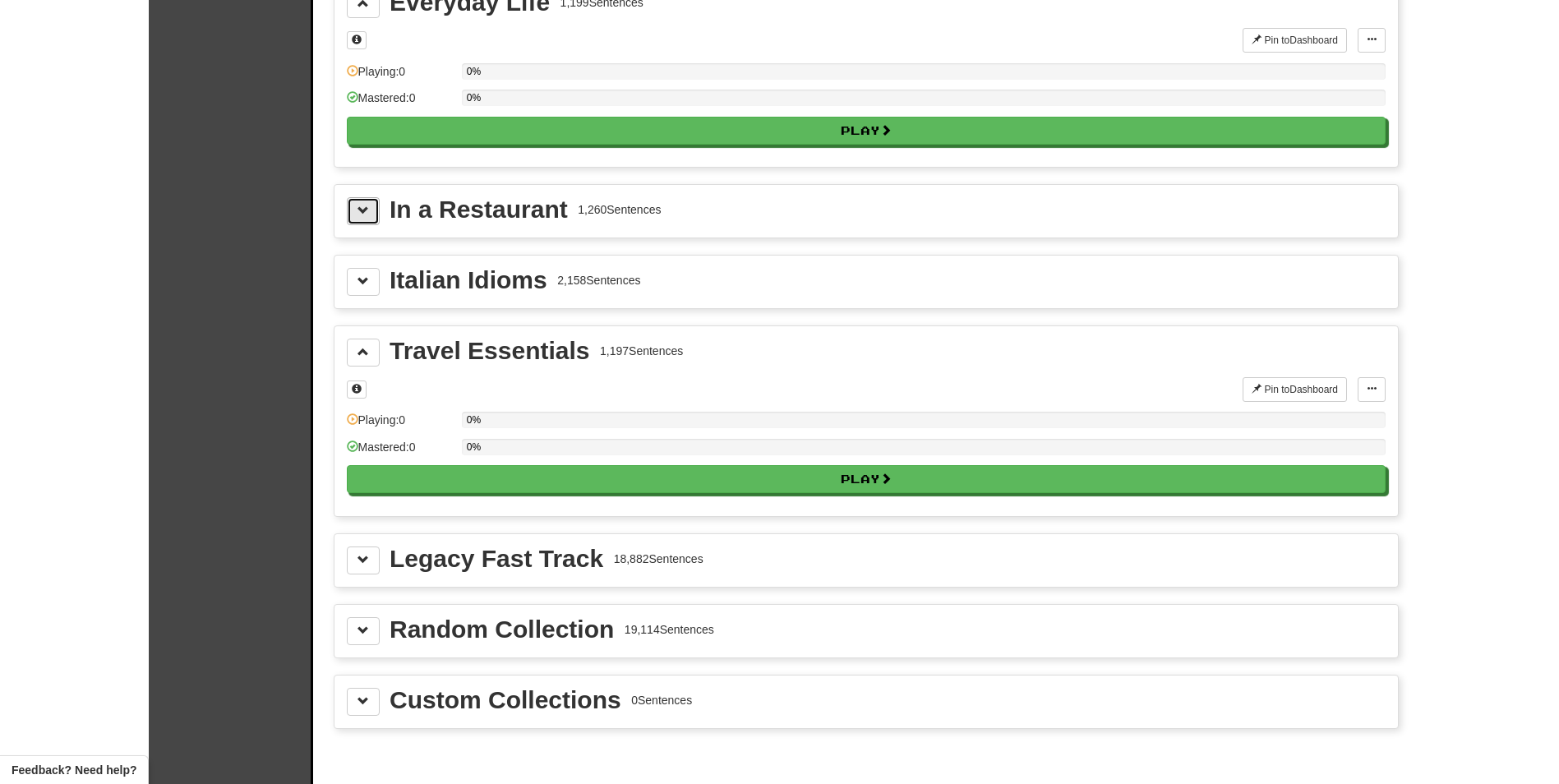
click at [360, 207] on span at bounding box center [363, 211] width 12 height 12
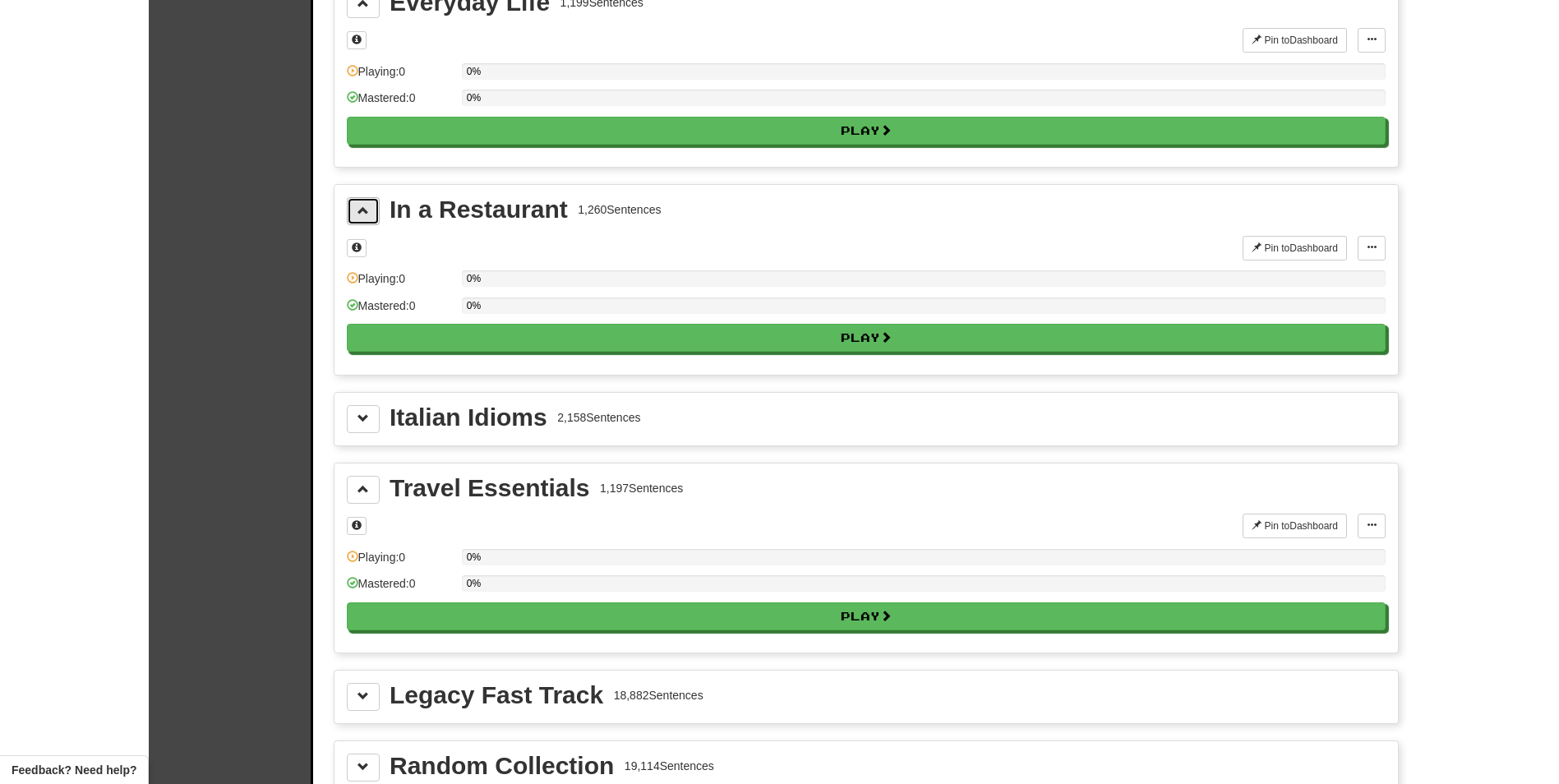
click at [360, 207] on span at bounding box center [363, 211] width 12 height 12
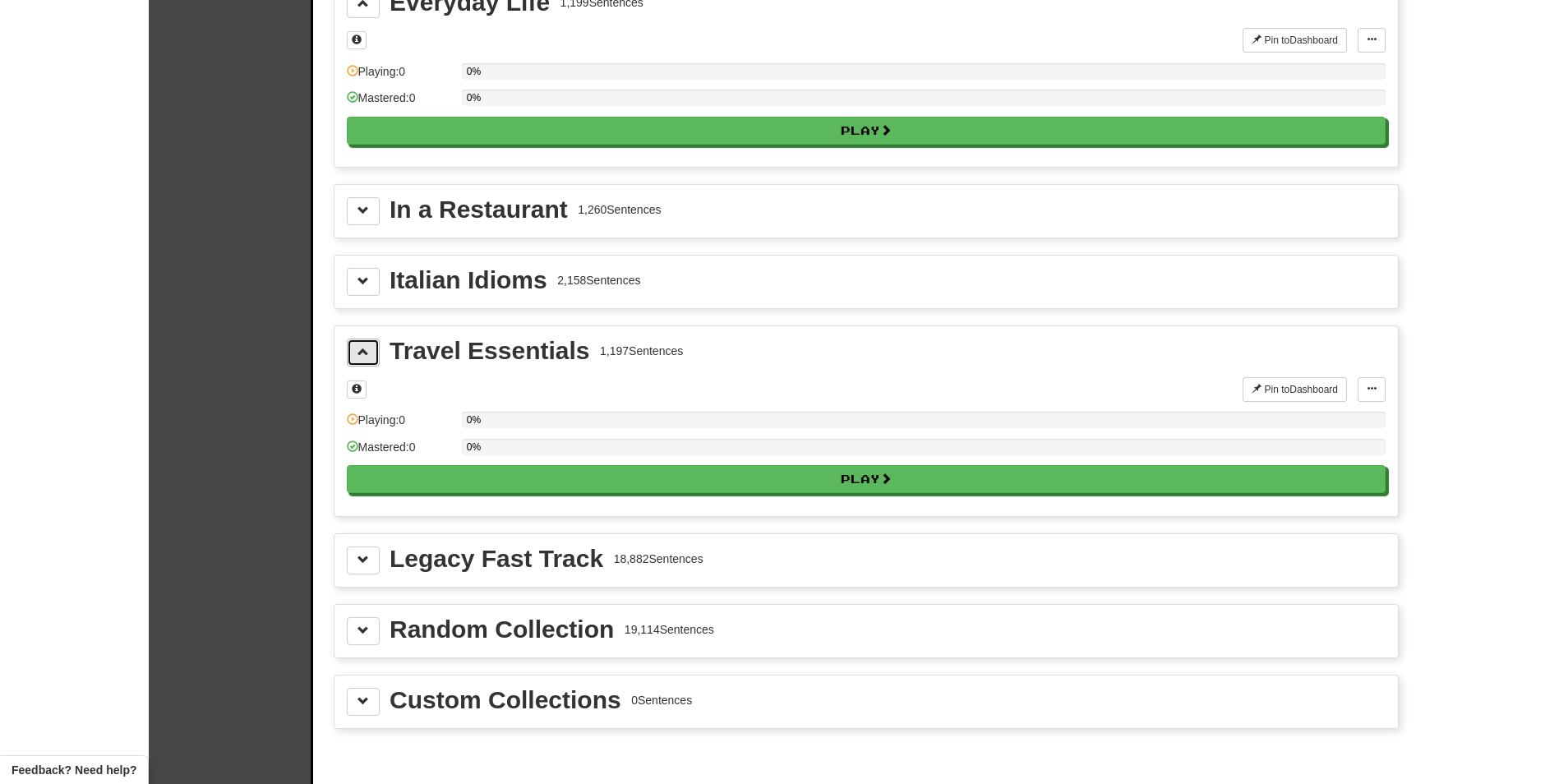
click at [367, 350] on span at bounding box center [363, 351] width 12 height 12
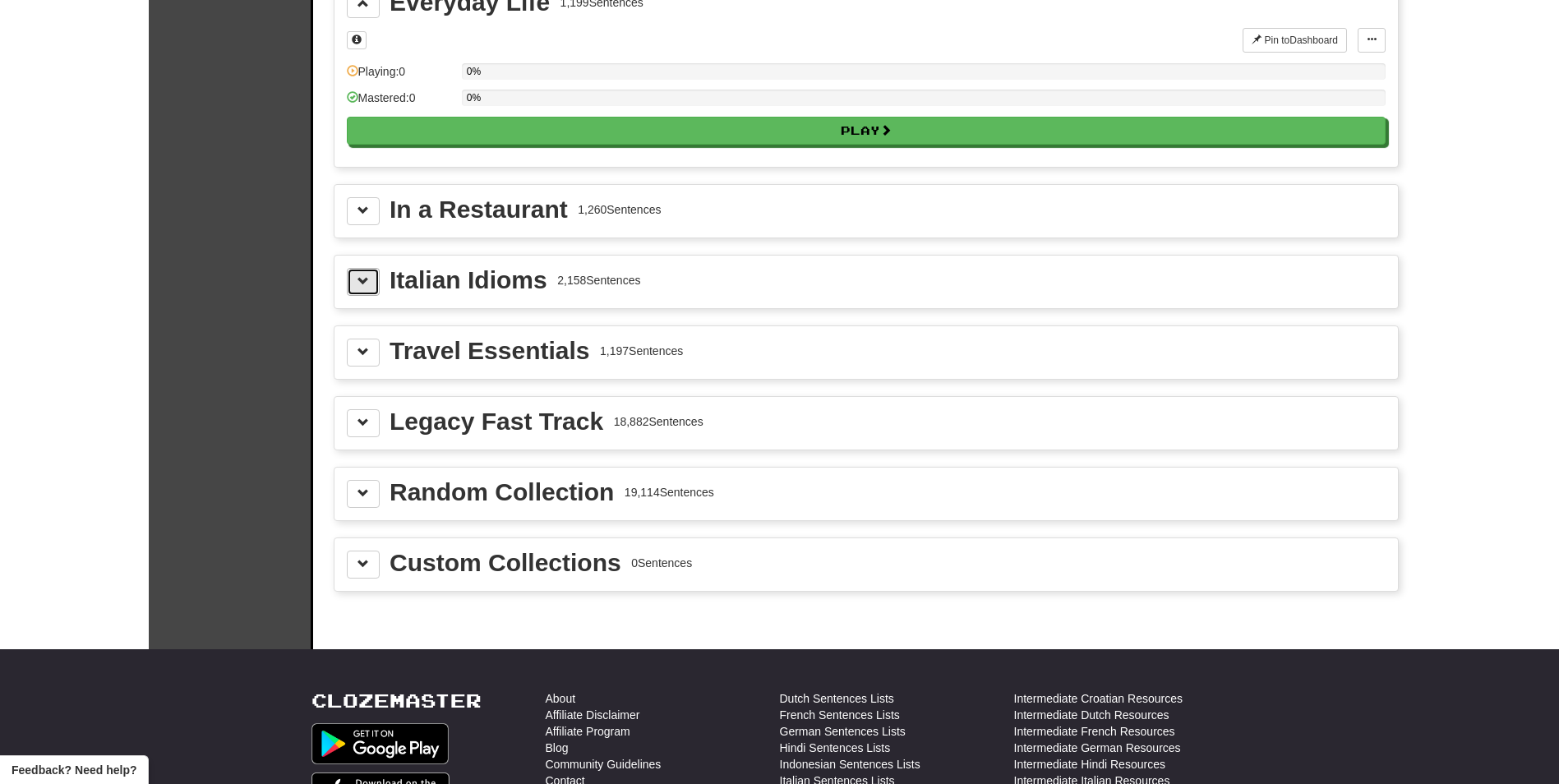
click at [358, 291] on button at bounding box center [363, 282] width 33 height 28
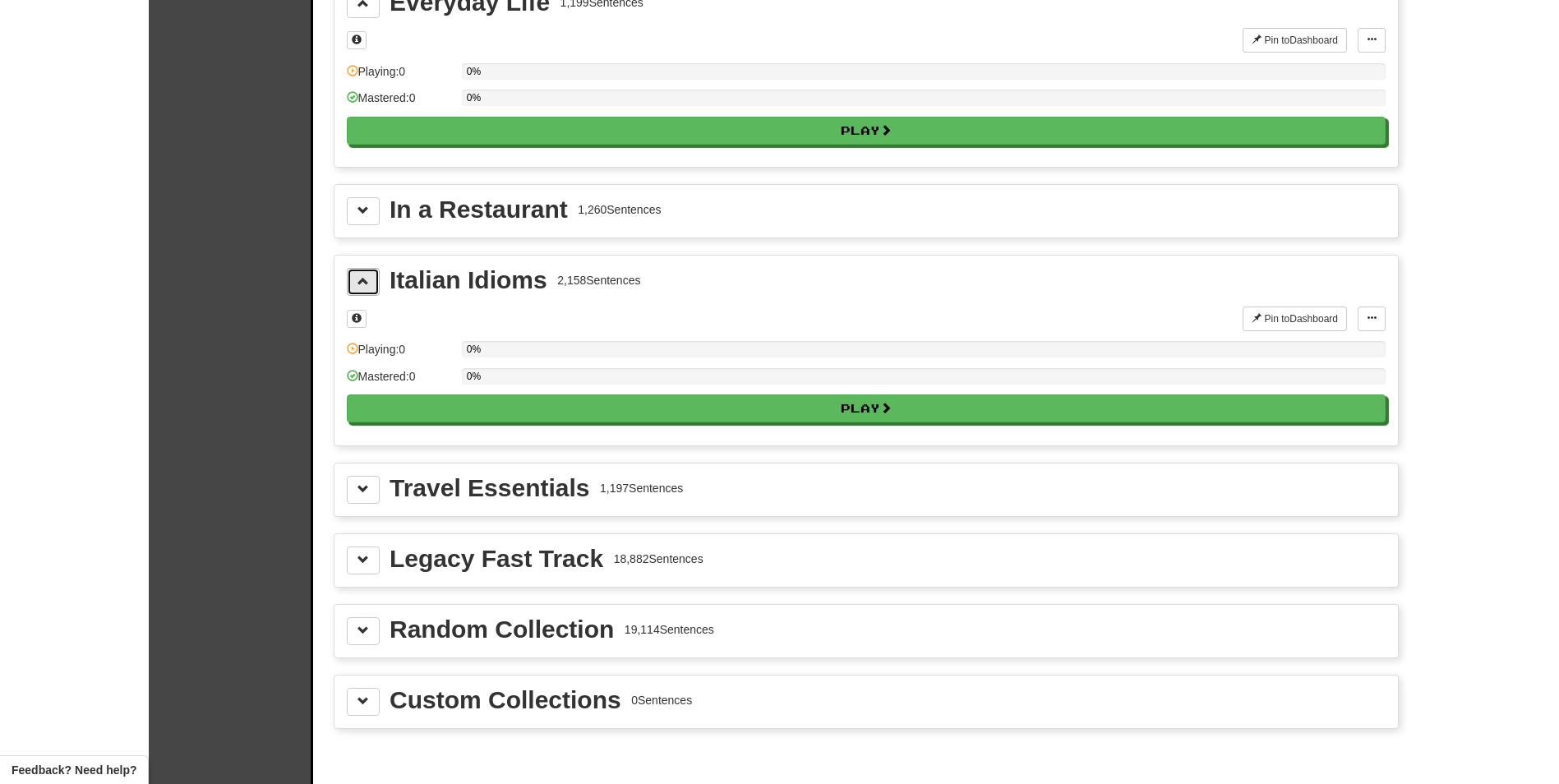
click at [358, 291] on button at bounding box center [363, 282] width 33 height 28
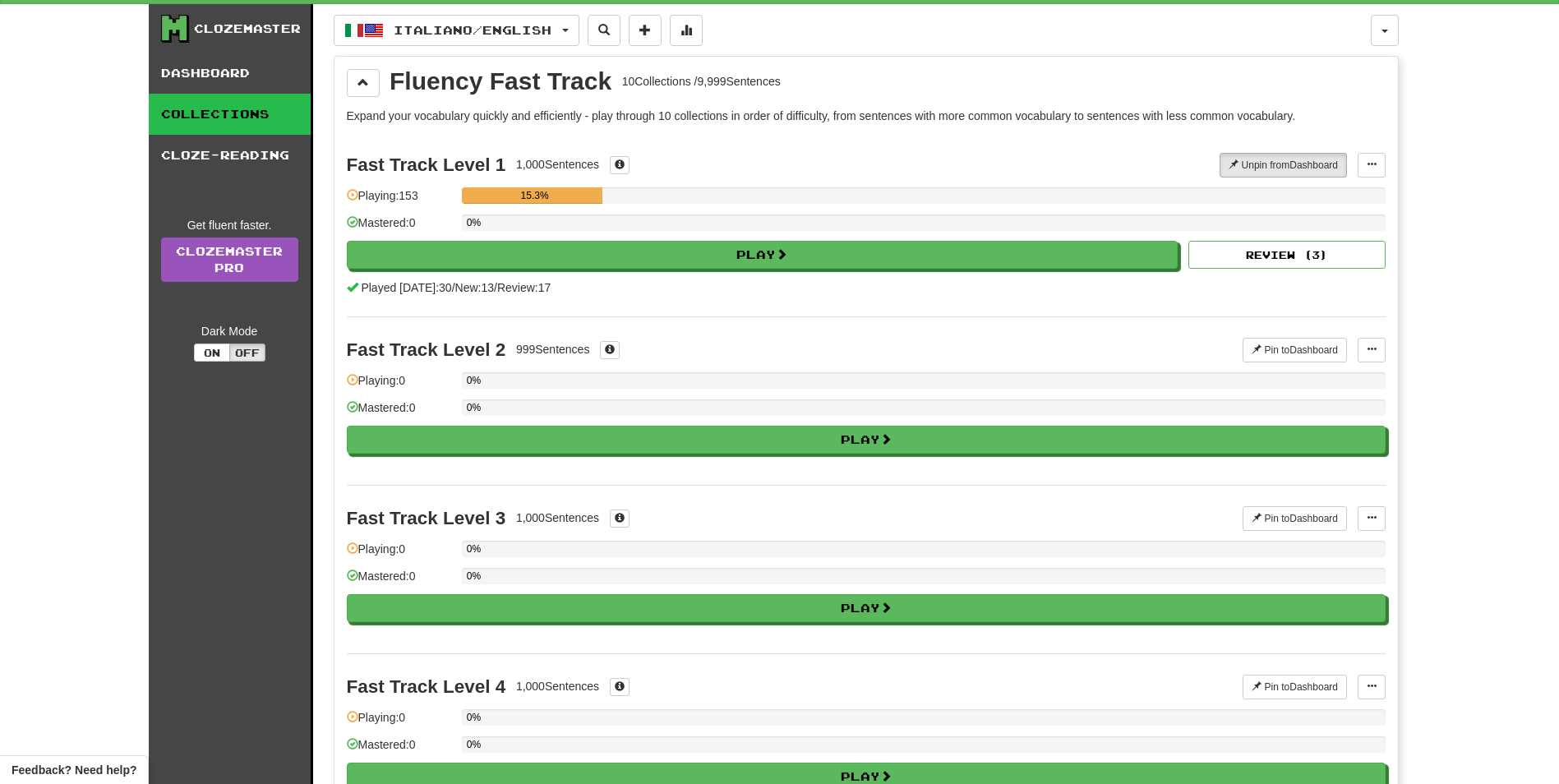
scroll to position [0, 0]
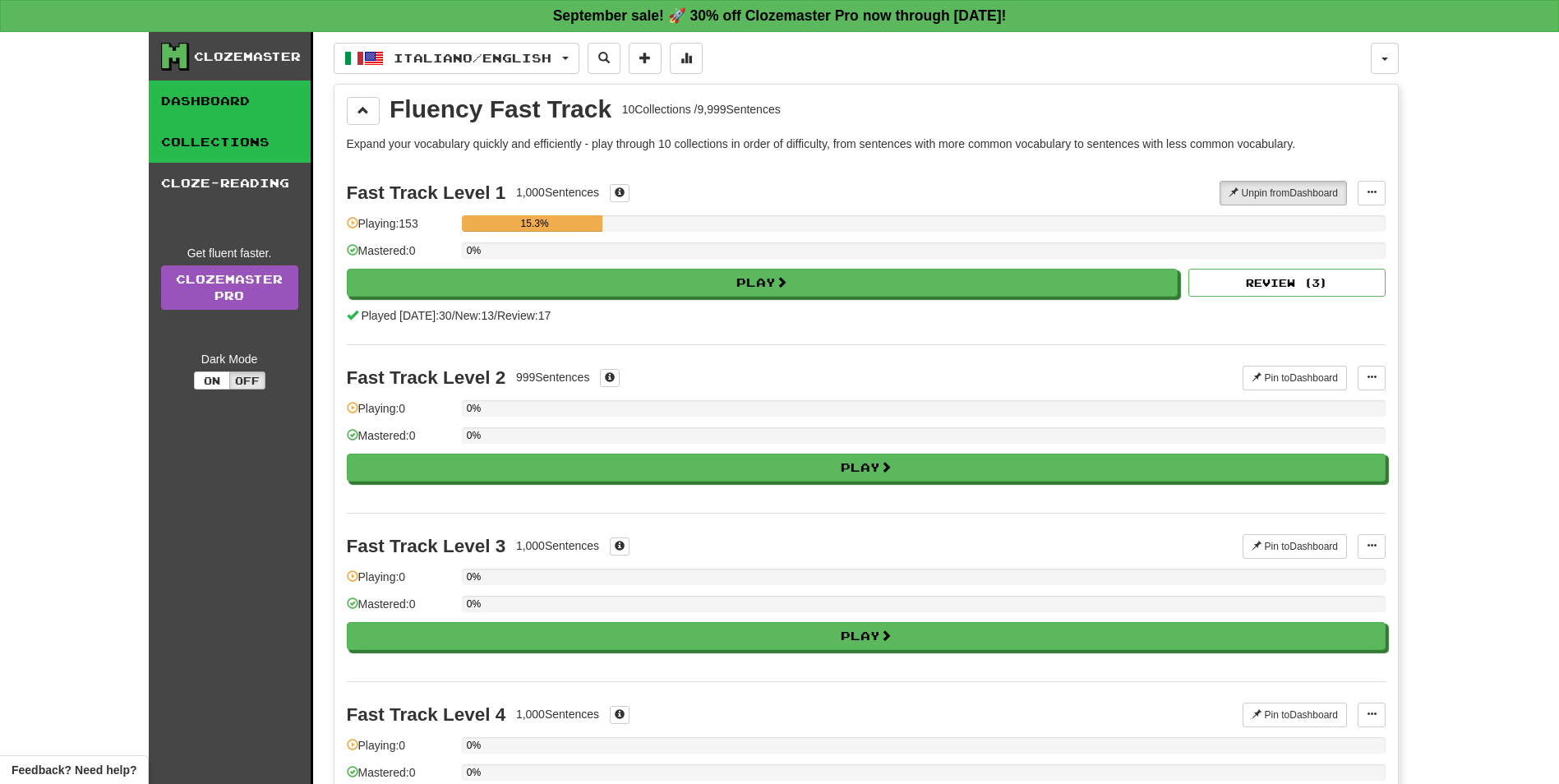
click at [202, 91] on link "Dashboard" at bounding box center [230, 101] width 162 height 41
